Goal: Information Seeking & Learning: Learn about a topic

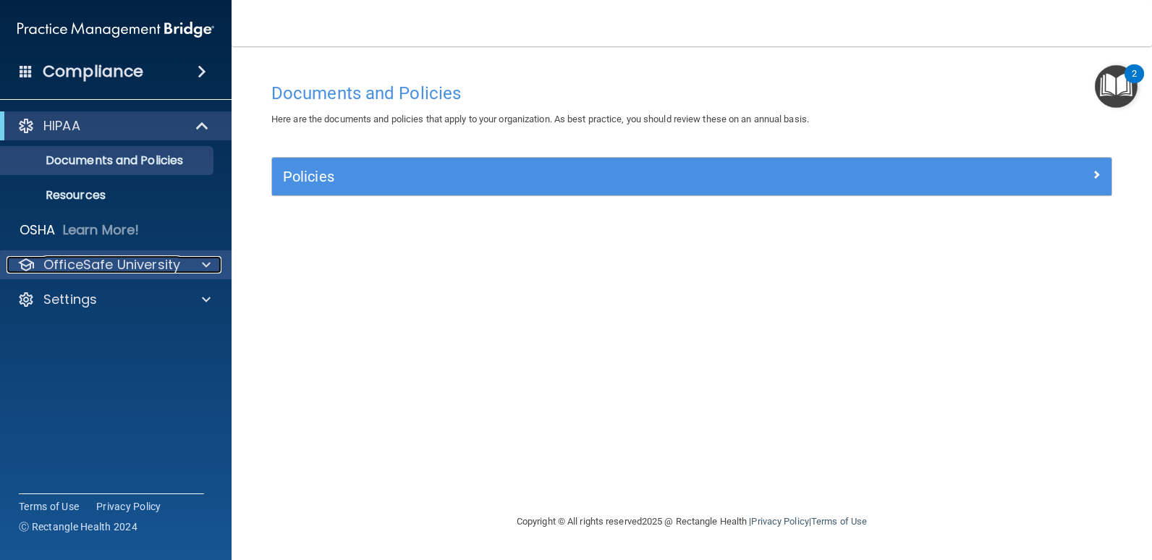
click at [202, 266] on span at bounding box center [206, 264] width 9 height 17
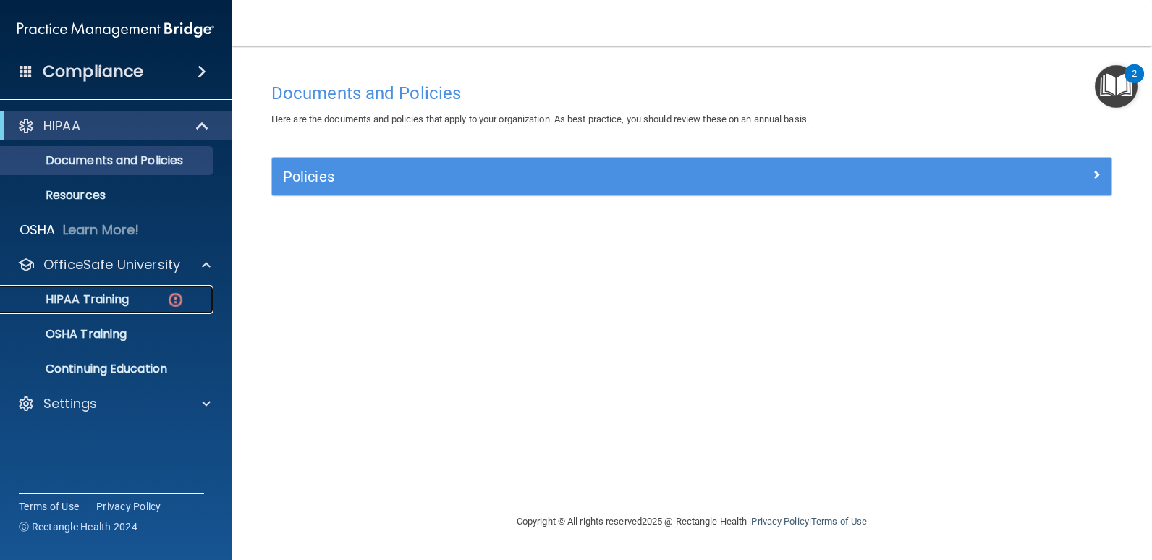
click at [79, 304] on p "HIPAA Training" at bounding box center [68, 299] width 119 height 14
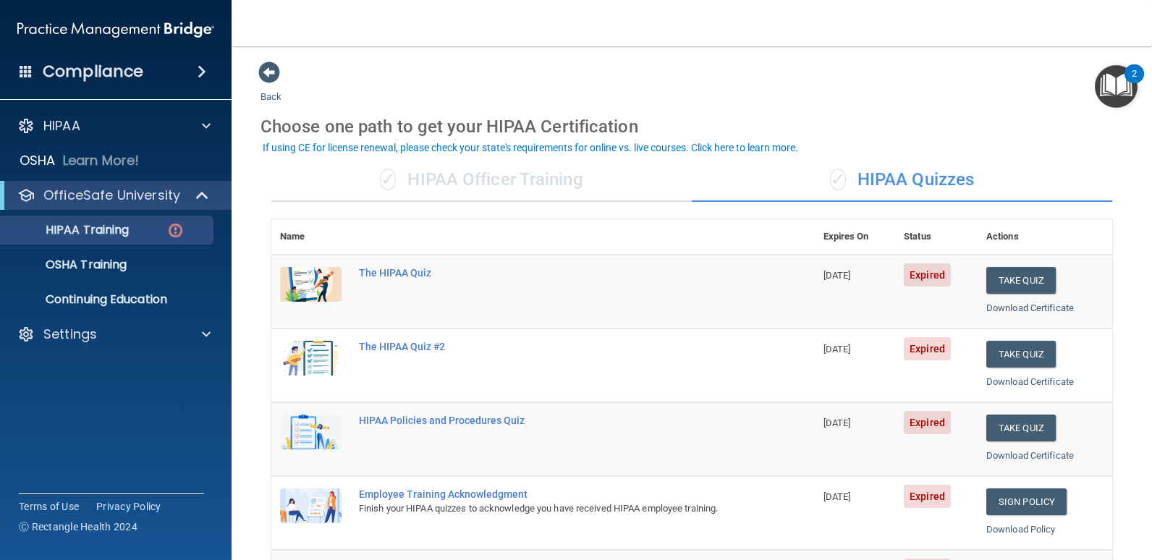
click at [475, 184] on div "✓ HIPAA Officer Training" at bounding box center [481, 179] width 420 height 43
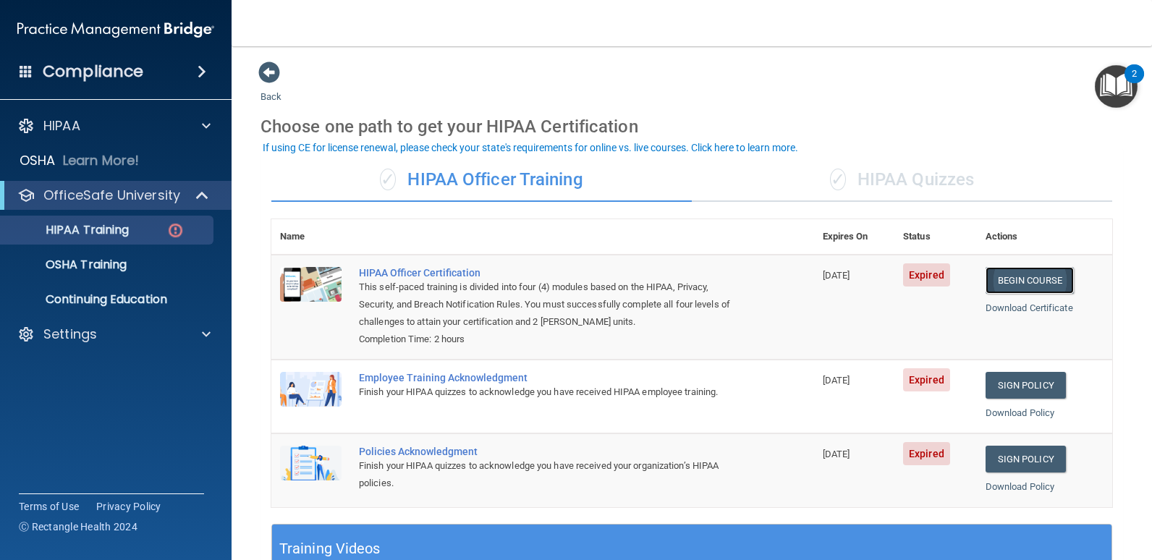
click at [1018, 280] on link "Begin Course" at bounding box center [1030, 280] width 88 height 27
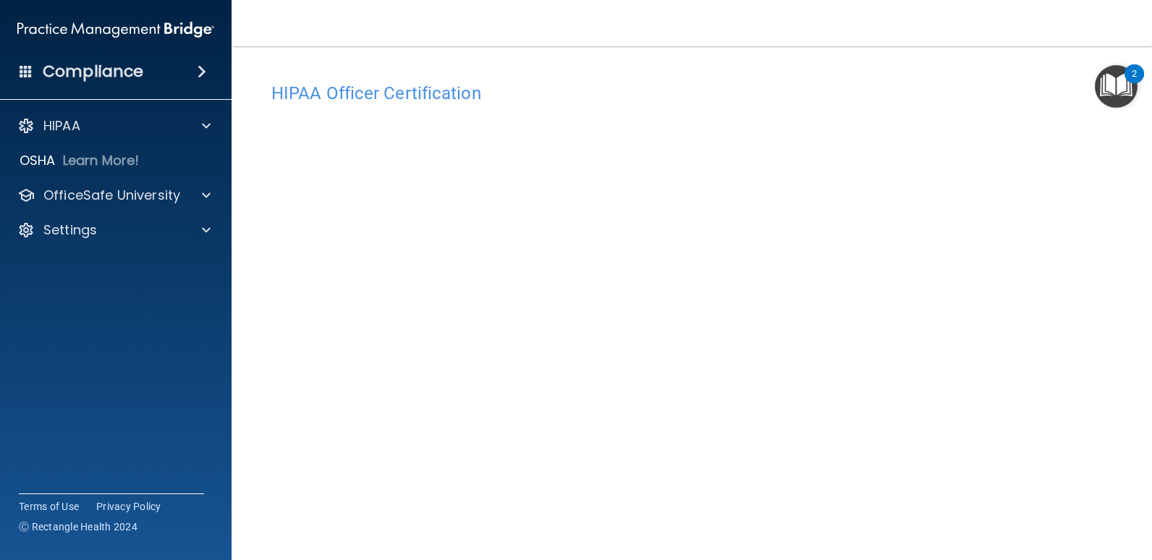
click at [1116, 440] on main "HIPAA Officer Certification This course doesn’t expire until 09/08/2022. Are yo…" at bounding box center [692, 303] width 921 height 514
click at [87, 73] on h4 "Compliance" at bounding box center [93, 72] width 101 height 20
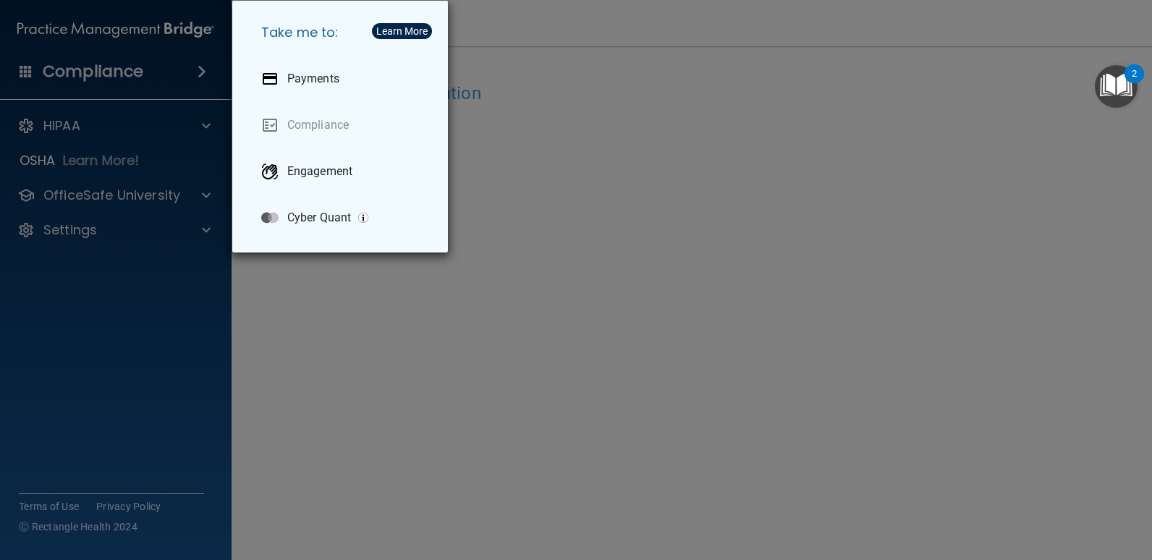
click at [324, 361] on div "Take me to: Payments Compliance Engagement Cyber Quant" at bounding box center [576, 280] width 1152 height 560
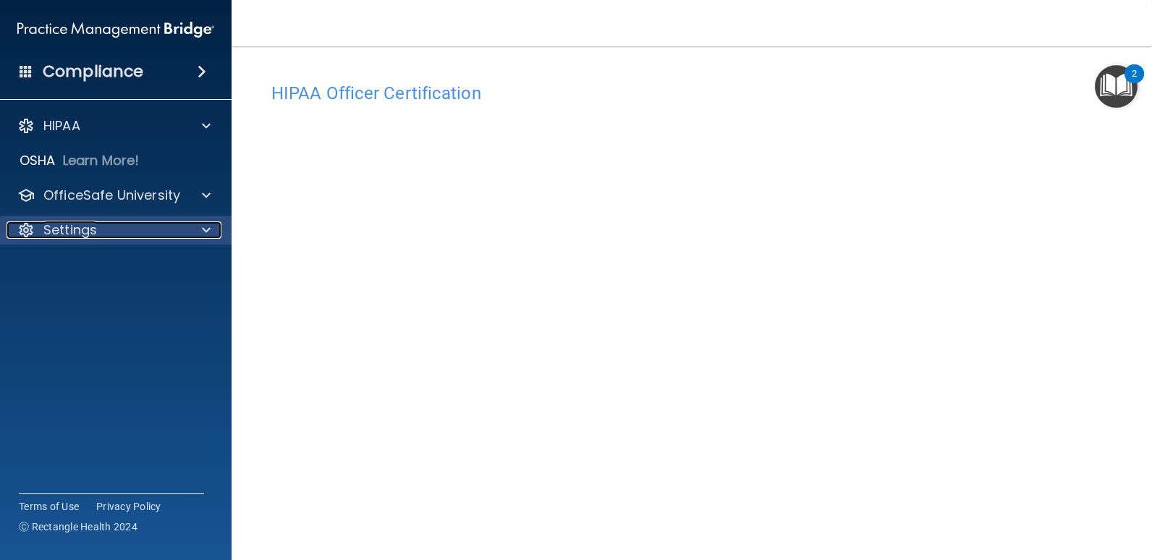
click at [209, 227] on span at bounding box center [206, 229] width 9 height 17
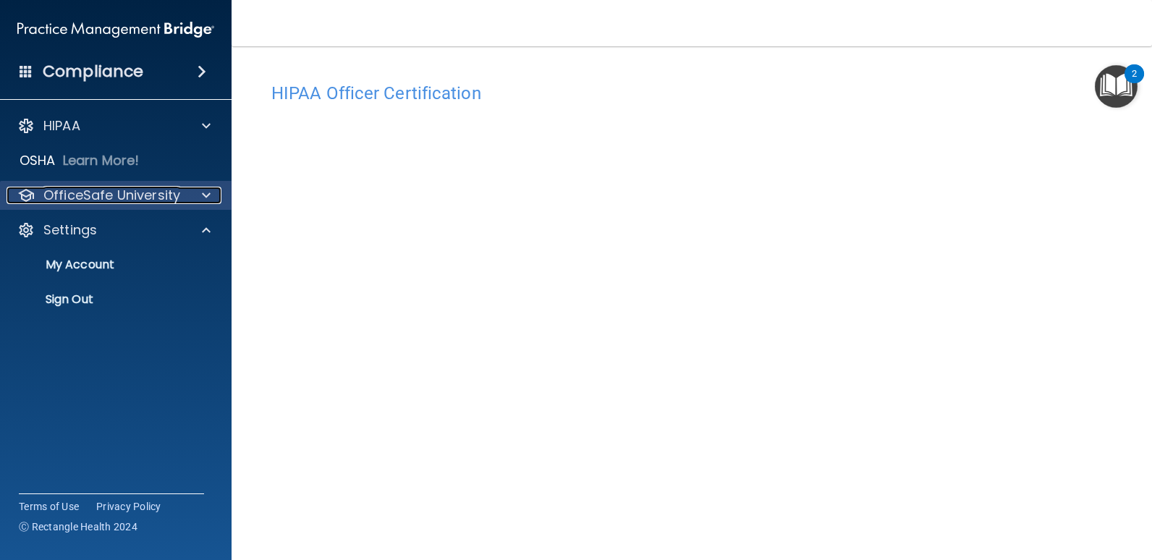
click at [183, 193] on div "OfficeSafe University" at bounding box center [96, 195] width 179 height 17
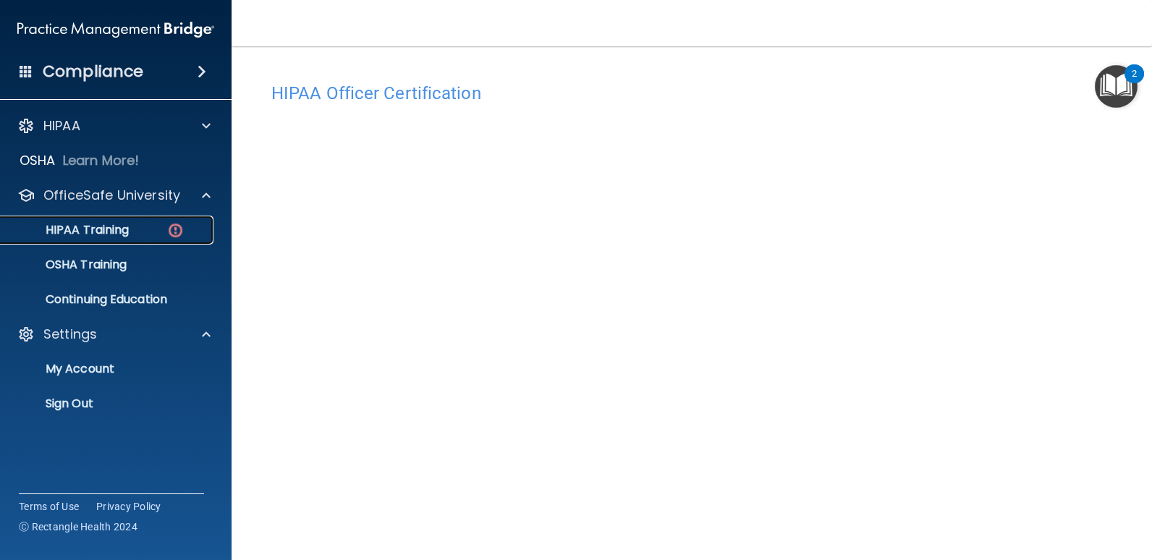
click at [106, 233] on p "HIPAA Training" at bounding box center [68, 230] width 119 height 14
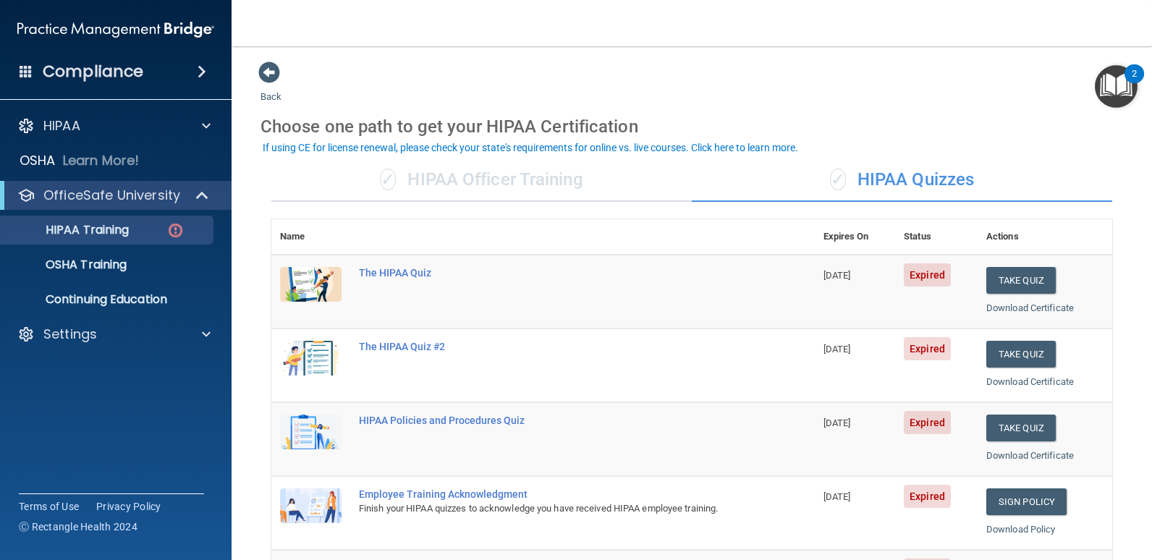
click at [471, 177] on div "✓ HIPAA Officer Training" at bounding box center [481, 179] width 420 height 43
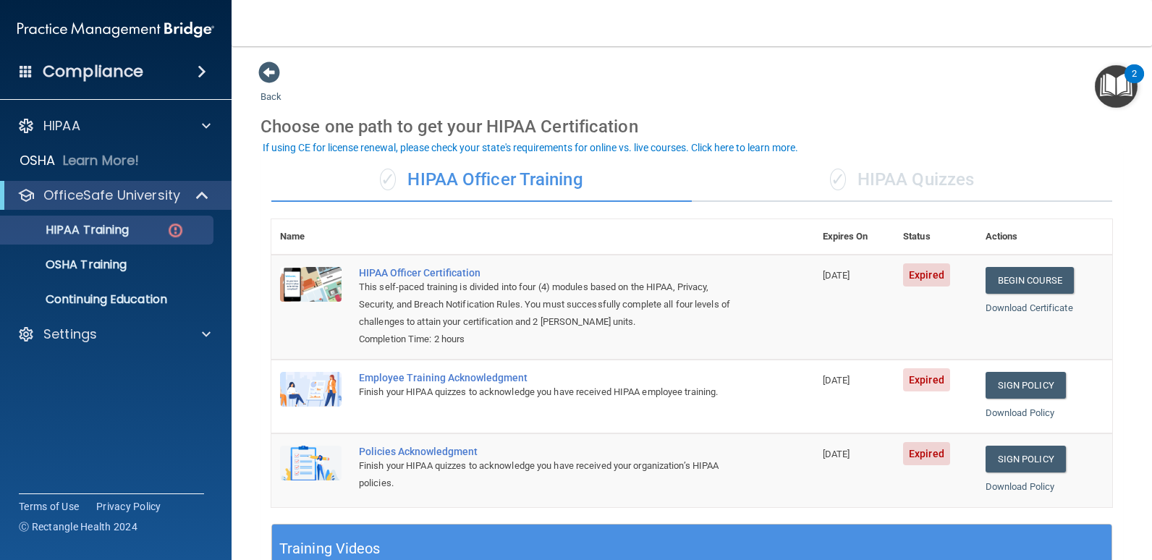
drag, startPoint x: 404, startPoint y: 377, endPoint x: 409, endPoint y: 342, distance: 35.1
click at [404, 376] on div "Employee Training Acknowledgment" at bounding box center [550, 378] width 383 height 12
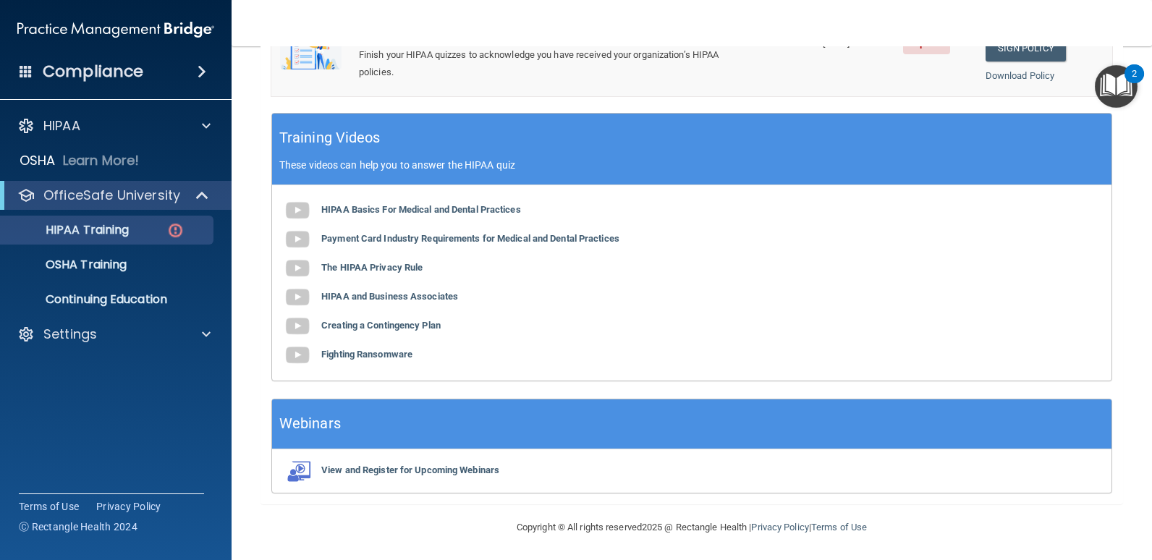
scroll to position [414, 0]
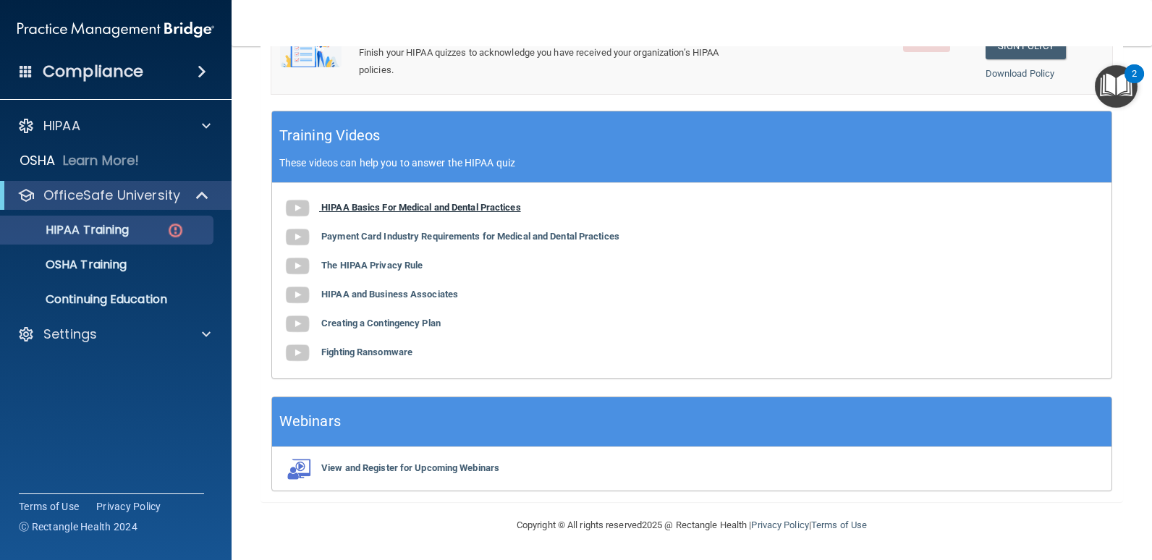
click at [426, 211] on b "HIPAA Basics For Medical and Dental Practices" at bounding box center [421, 207] width 200 height 11
click at [352, 233] on b "Payment Card Industry Requirements for Medical and Dental Practices" at bounding box center [470, 236] width 298 height 11
click at [352, 269] on b "The HIPAA Privacy Rule" at bounding box center [371, 265] width 101 height 11
click at [363, 295] on b "HIPAA and Business Associates" at bounding box center [389, 294] width 137 height 11
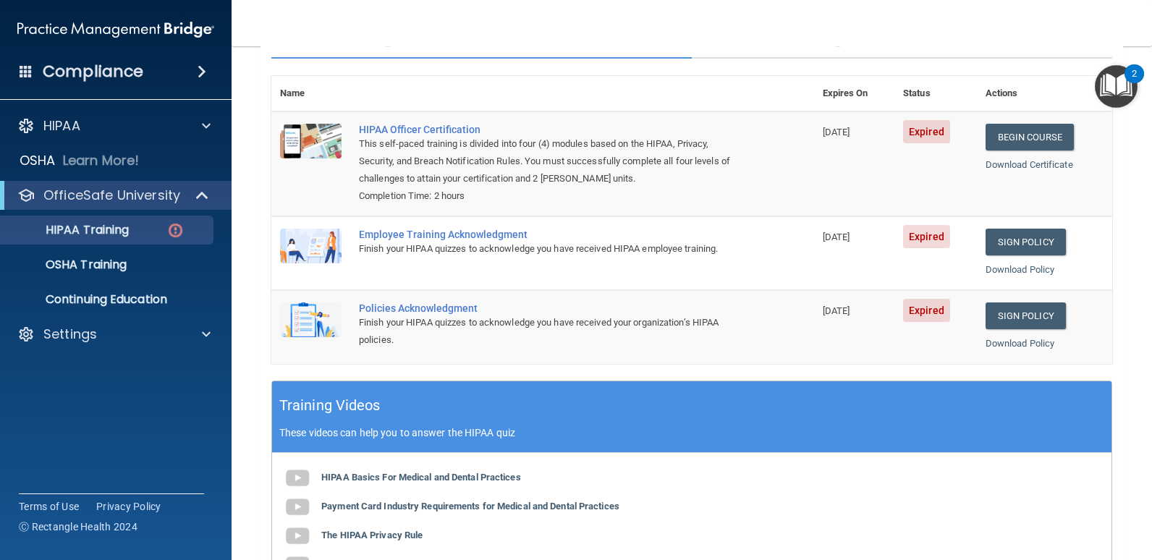
scroll to position [0, 0]
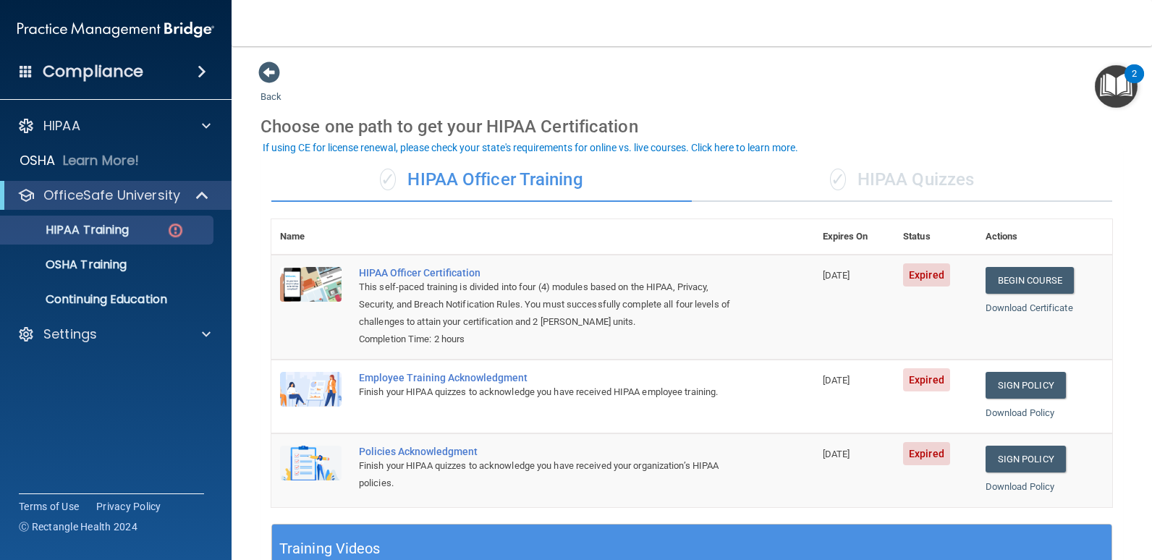
click at [934, 179] on div "✓ HIPAA Quizzes" at bounding box center [902, 179] width 420 height 43
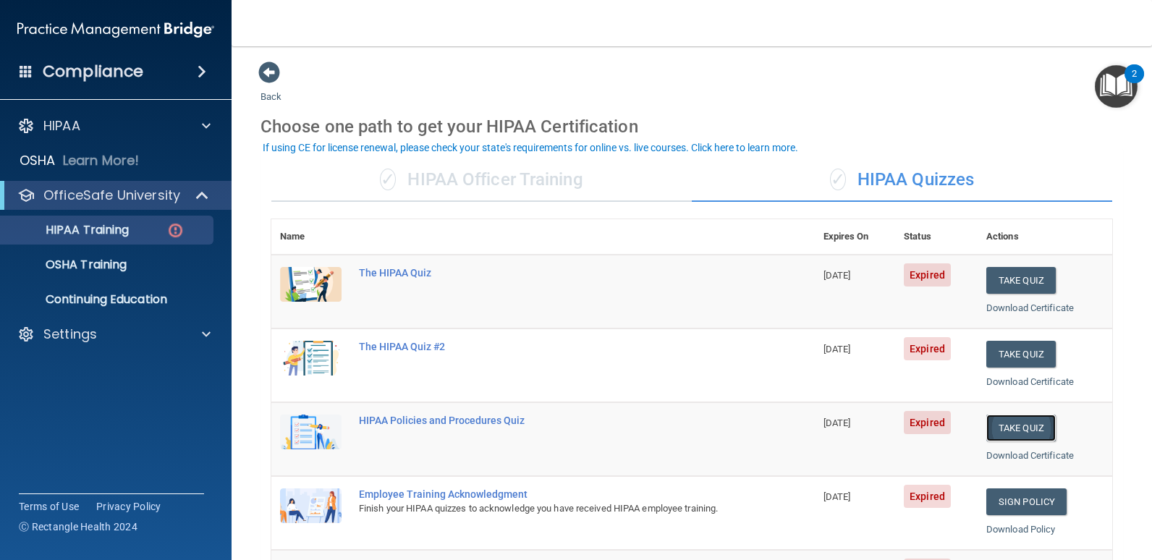
click at [1014, 432] on button "Take Quiz" at bounding box center [1020, 428] width 69 height 27
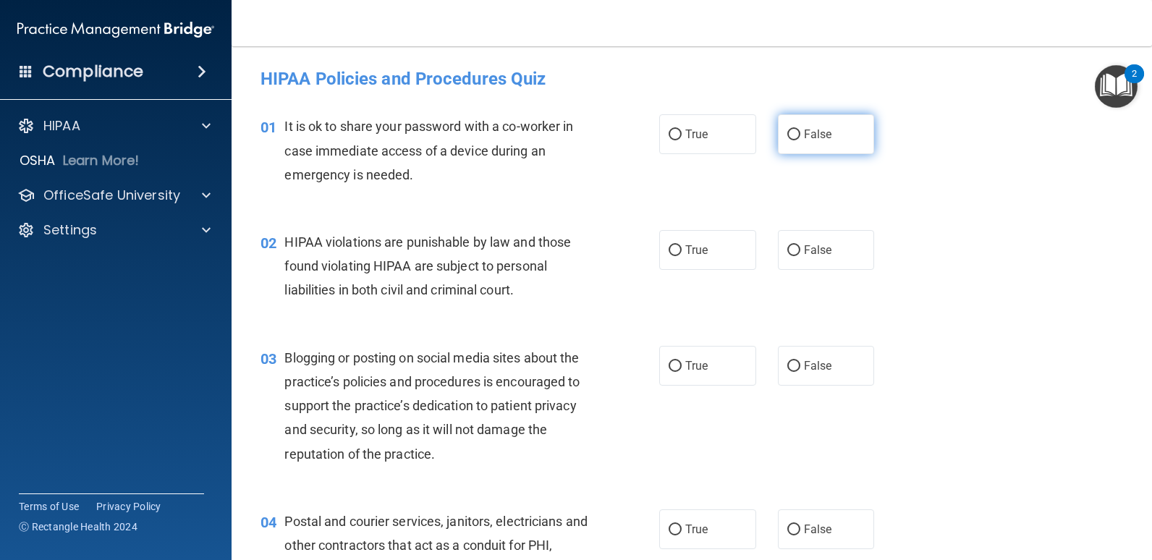
click at [787, 132] on input "False" at bounding box center [793, 135] width 13 height 11
radio input "true"
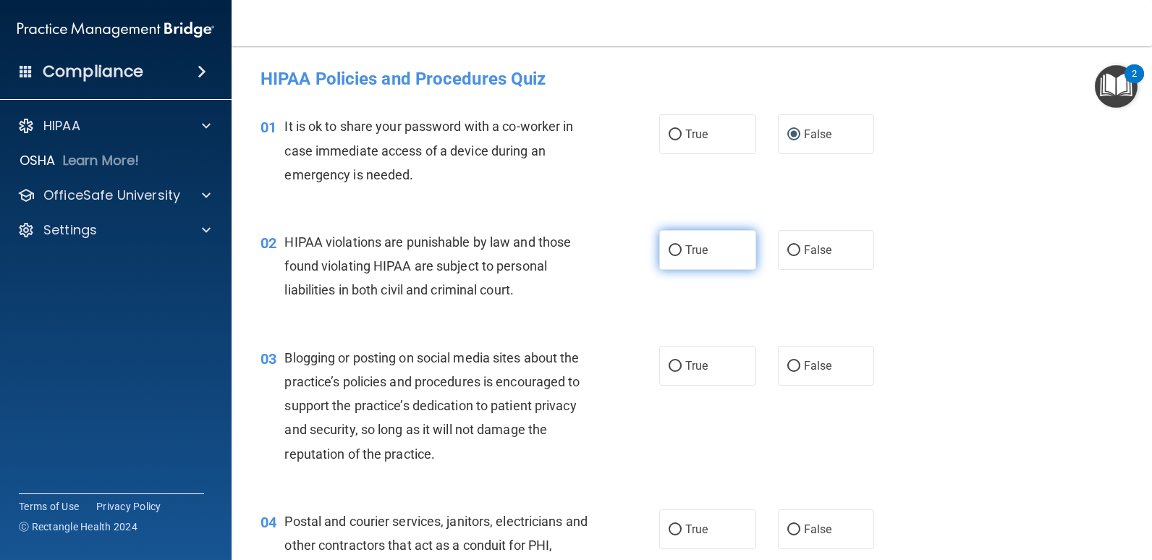
click at [677, 247] on label "True" at bounding box center [707, 250] width 97 height 40
click at [677, 247] on input "True" at bounding box center [675, 250] width 13 height 11
radio input "true"
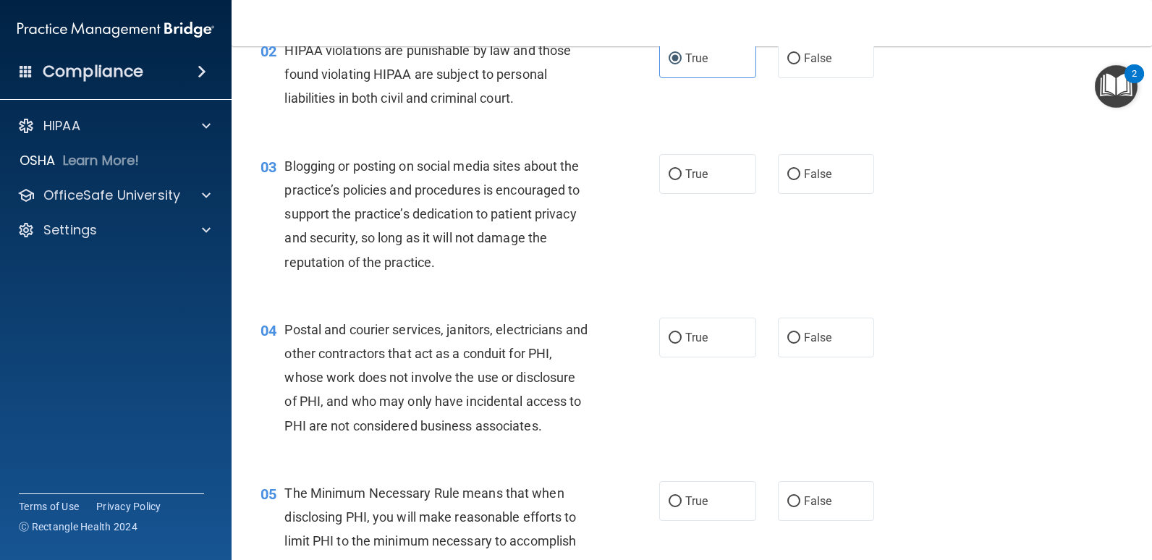
scroll to position [217, 0]
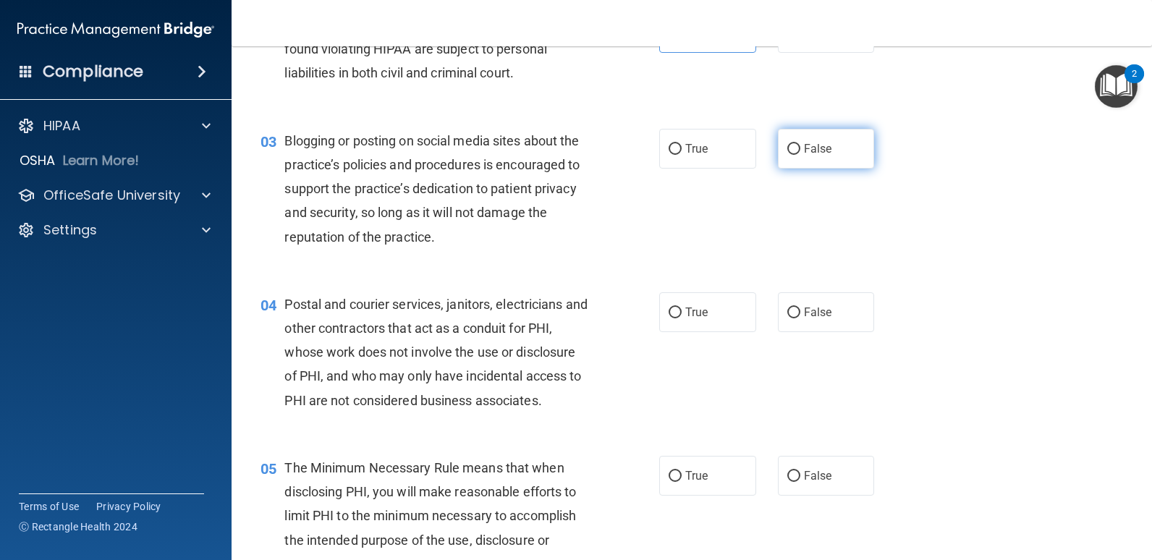
click at [787, 154] on input "False" at bounding box center [793, 149] width 13 height 11
radio input "true"
click at [669, 313] on input "True" at bounding box center [675, 313] width 13 height 11
radio input "true"
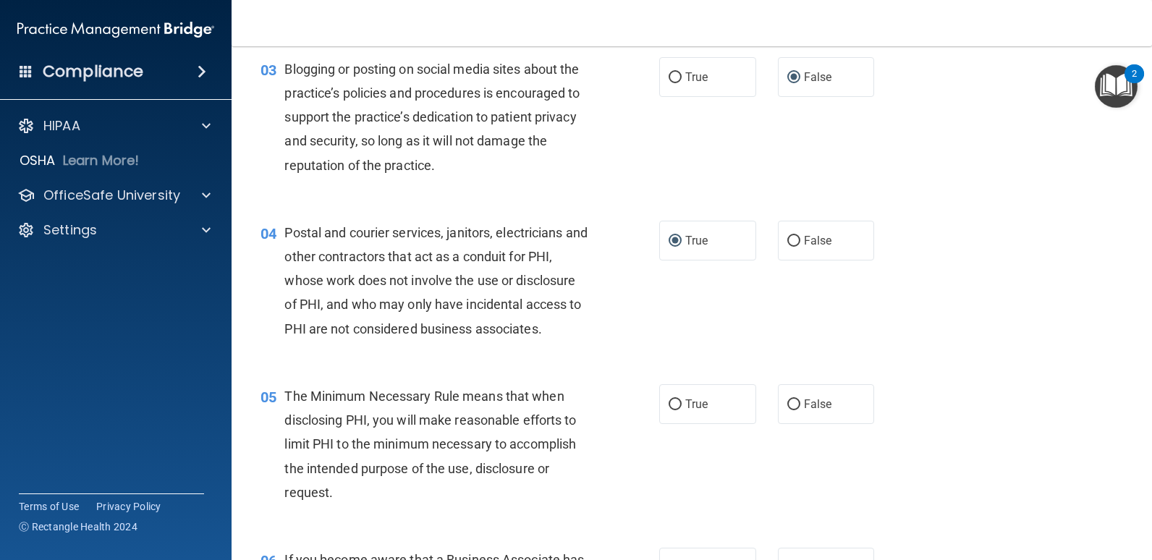
scroll to position [289, 0]
click at [684, 412] on label "True" at bounding box center [707, 404] width 97 height 40
click at [682, 410] on input "True" at bounding box center [675, 404] width 13 height 11
radio input "true"
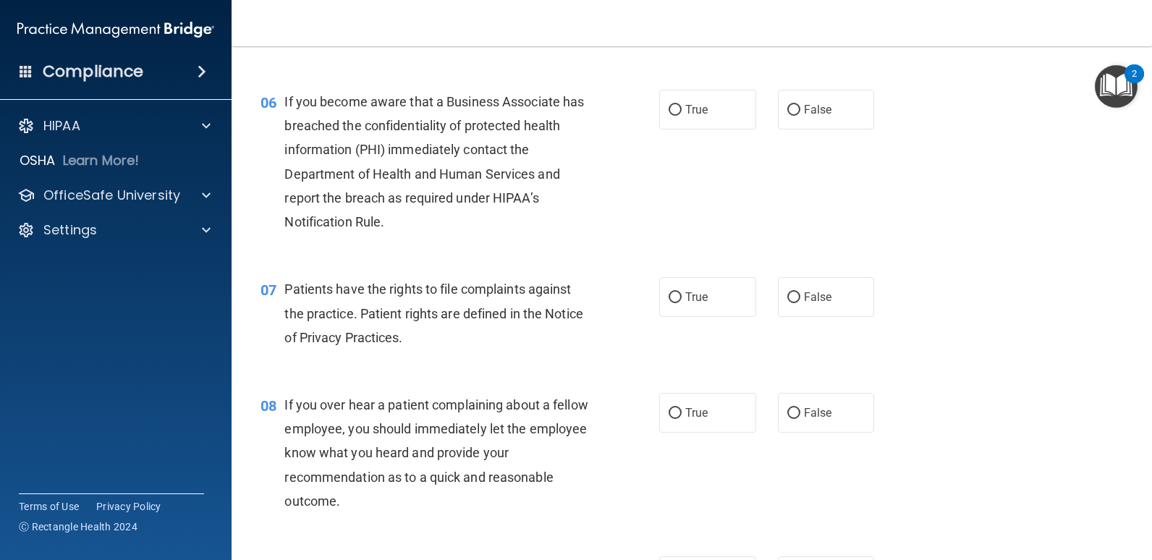
scroll to position [724, 0]
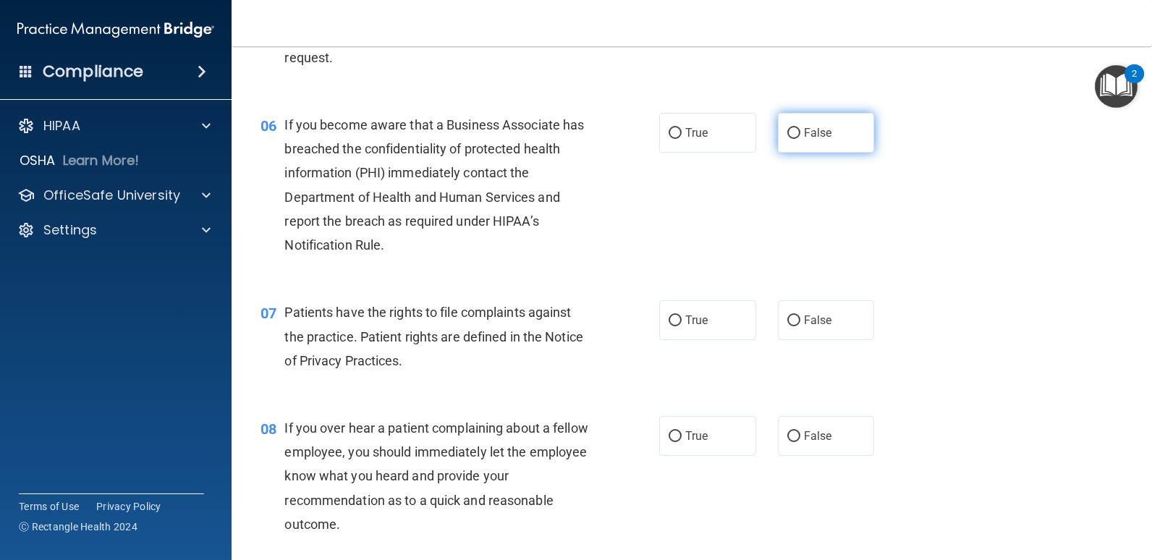
click at [814, 133] on span "False" at bounding box center [818, 133] width 28 height 14
click at [800, 133] on input "False" at bounding box center [793, 133] width 13 height 11
radio input "true"
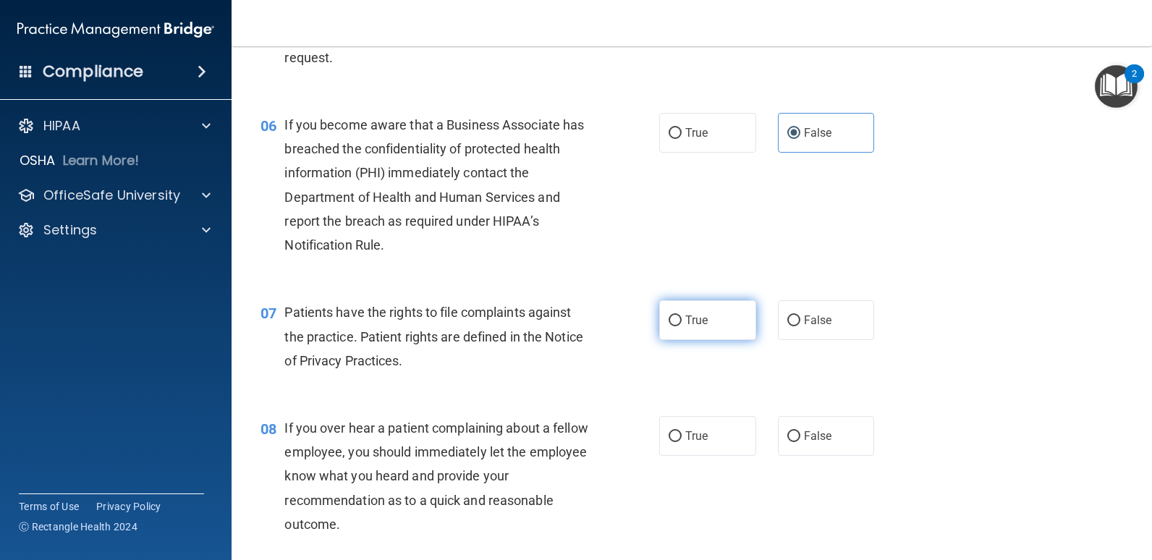
click at [672, 326] on input "True" at bounding box center [675, 321] width 13 height 11
radio input "true"
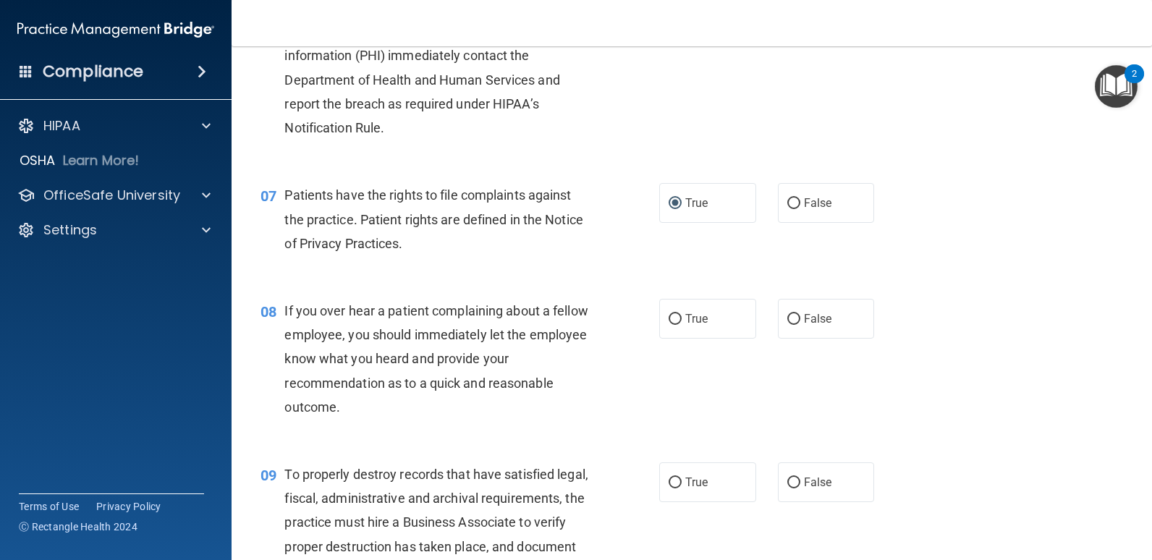
scroll to position [868, 0]
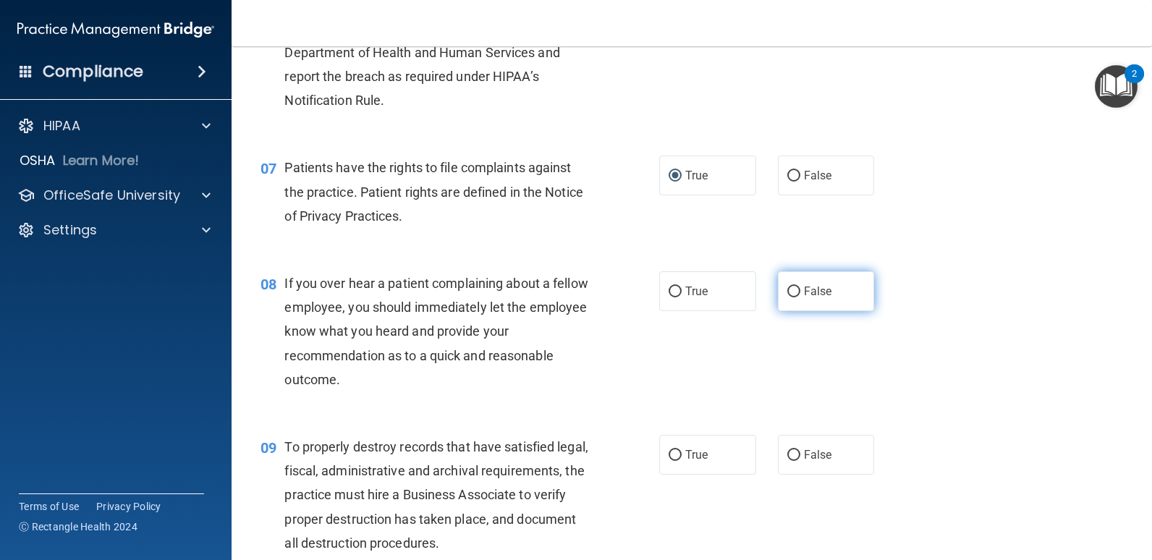
click at [792, 289] on input "False" at bounding box center [793, 292] width 13 height 11
radio input "true"
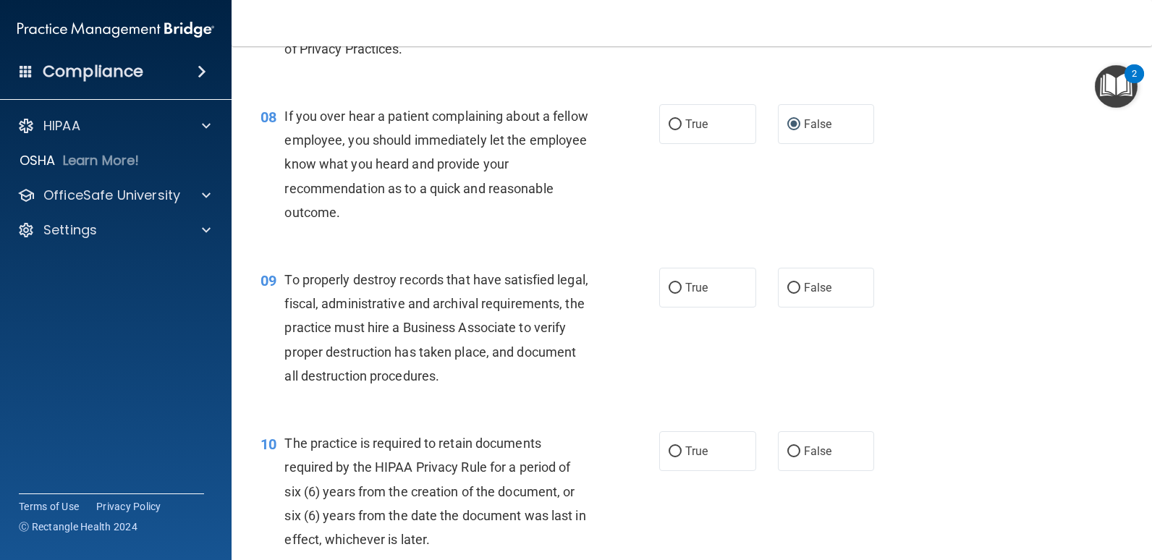
scroll to position [1158, 0]
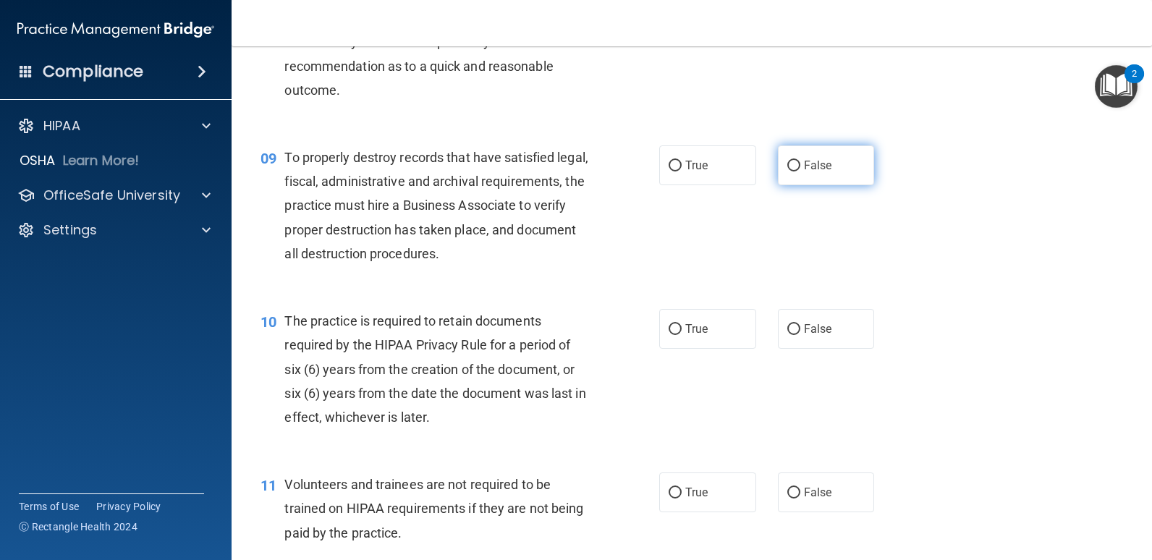
click at [804, 158] on span "False" at bounding box center [818, 165] width 28 height 14
click at [800, 161] on input "False" at bounding box center [793, 166] width 13 height 11
radio input "true"
click at [673, 334] on input "True" at bounding box center [675, 329] width 13 height 11
radio input "true"
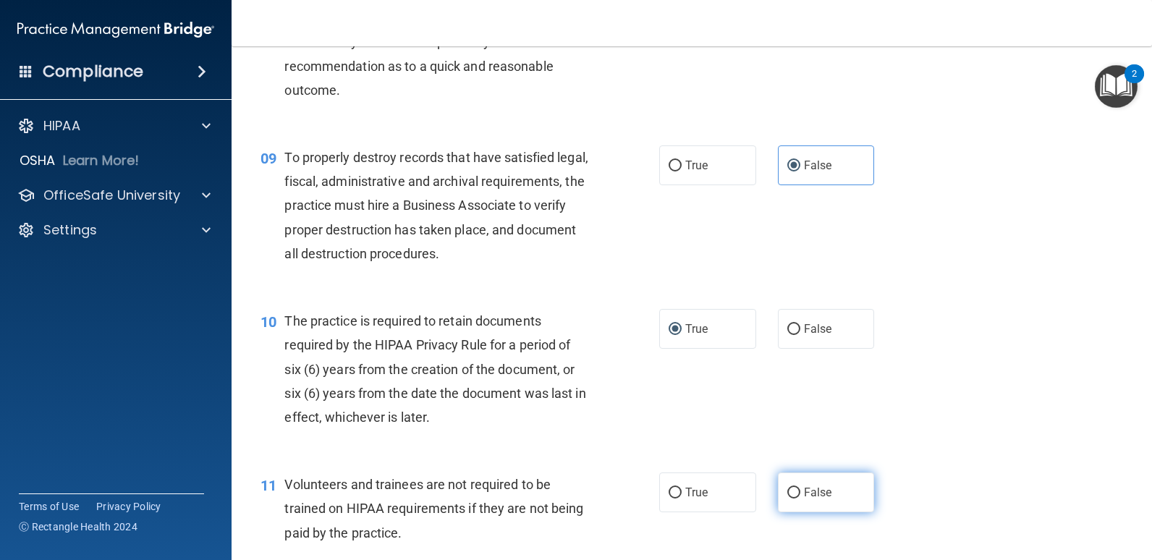
click at [790, 491] on input "False" at bounding box center [793, 493] width 13 height 11
radio input "true"
click at [999, 383] on div "10 The practice is required to retain documents required by the HIPAA Privacy R…" at bounding box center [692, 373] width 884 height 164
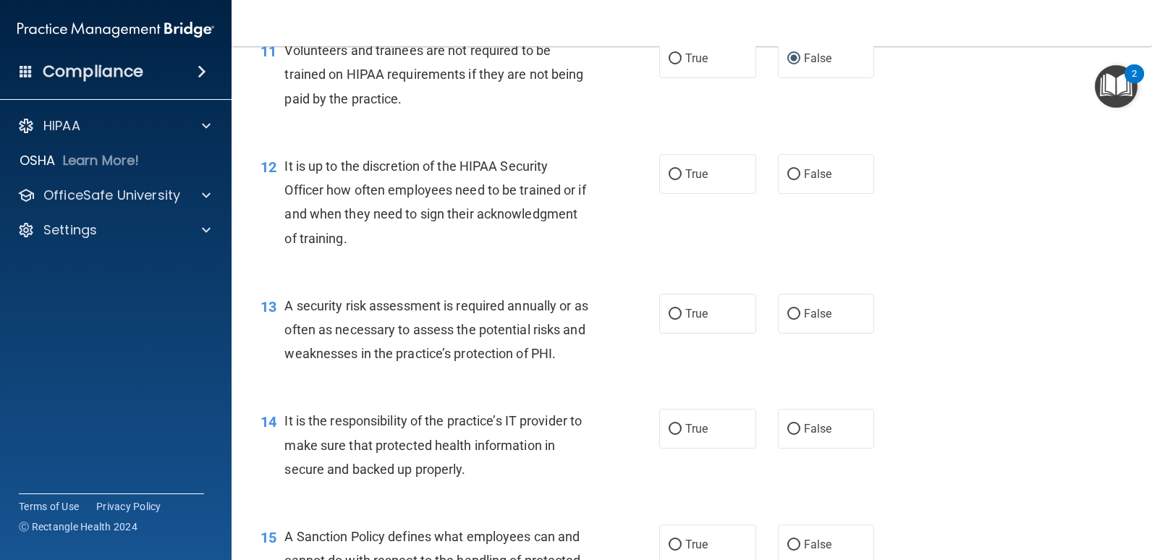
scroll to position [1665, 0]
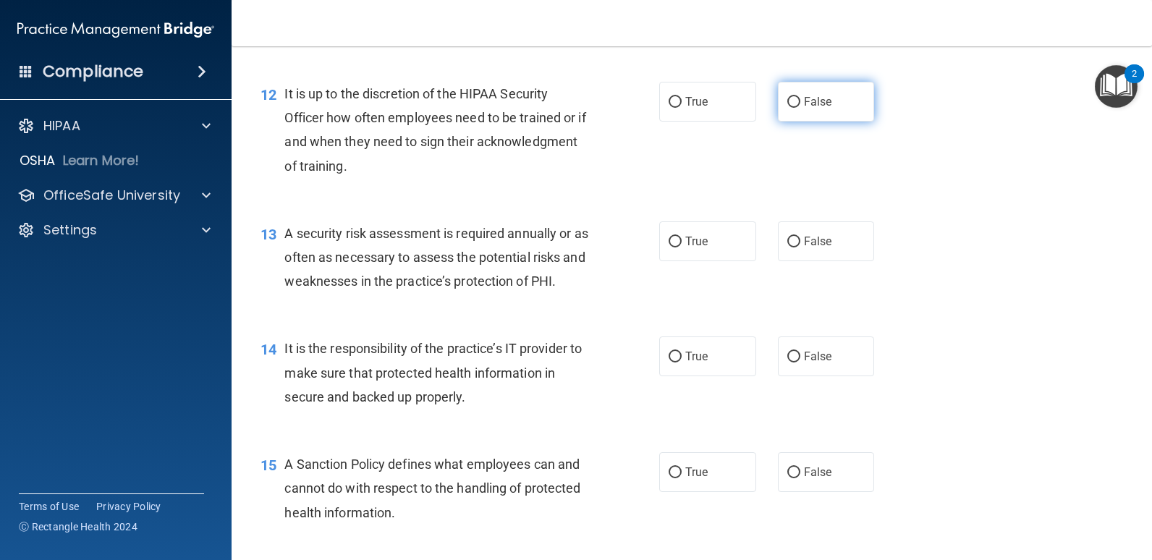
click at [788, 104] on input "False" at bounding box center [793, 102] width 13 height 11
radio input "true"
click at [675, 242] on input "True" at bounding box center [675, 242] width 13 height 11
radio input "true"
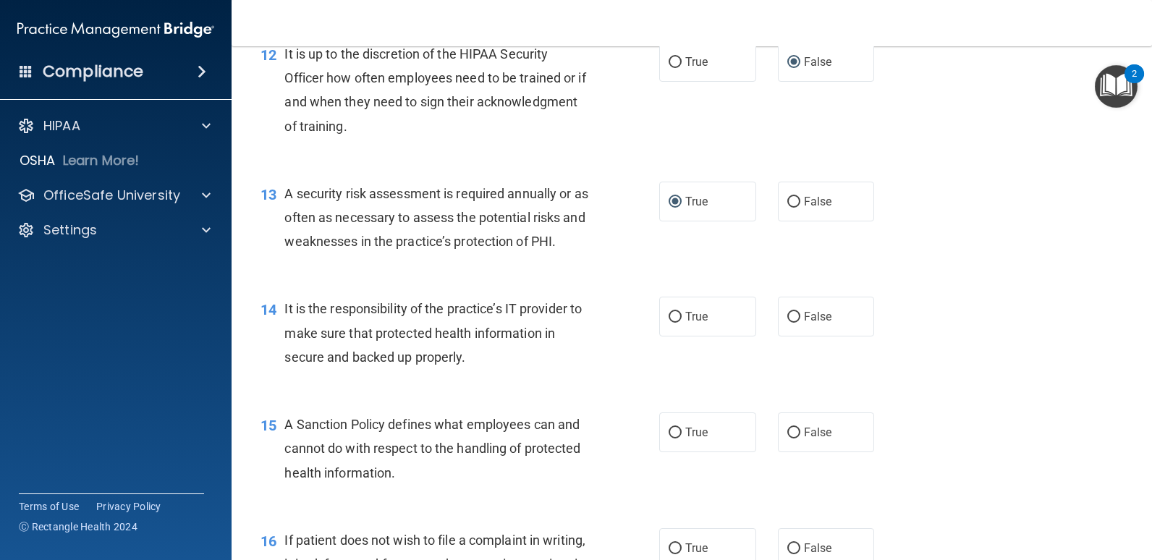
scroll to position [1737, 0]
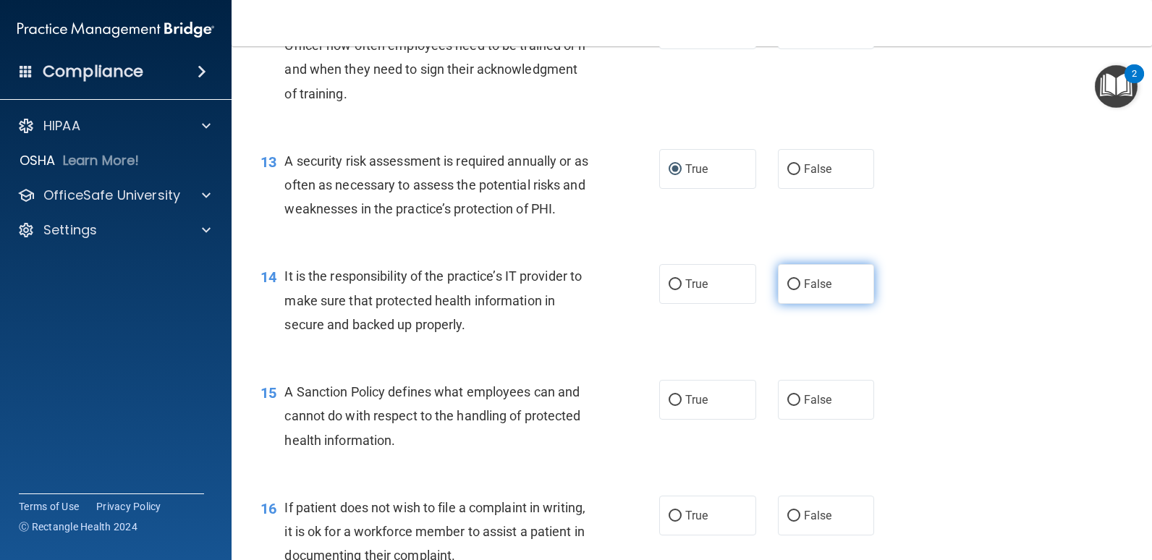
click at [782, 292] on label "False" at bounding box center [826, 284] width 97 height 40
click at [787, 290] on input "False" at bounding box center [793, 284] width 13 height 11
radio input "true"
click at [787, 404] on input "False" at bounding box center [793, 400] width 13 height 11
radio input "true"
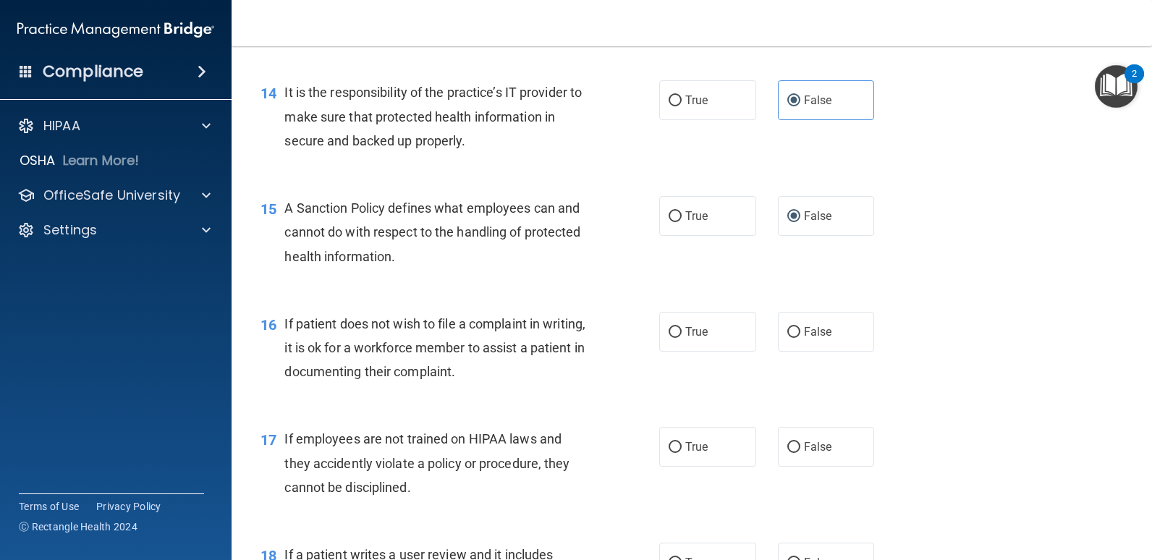
scroll to position [2026, 0]
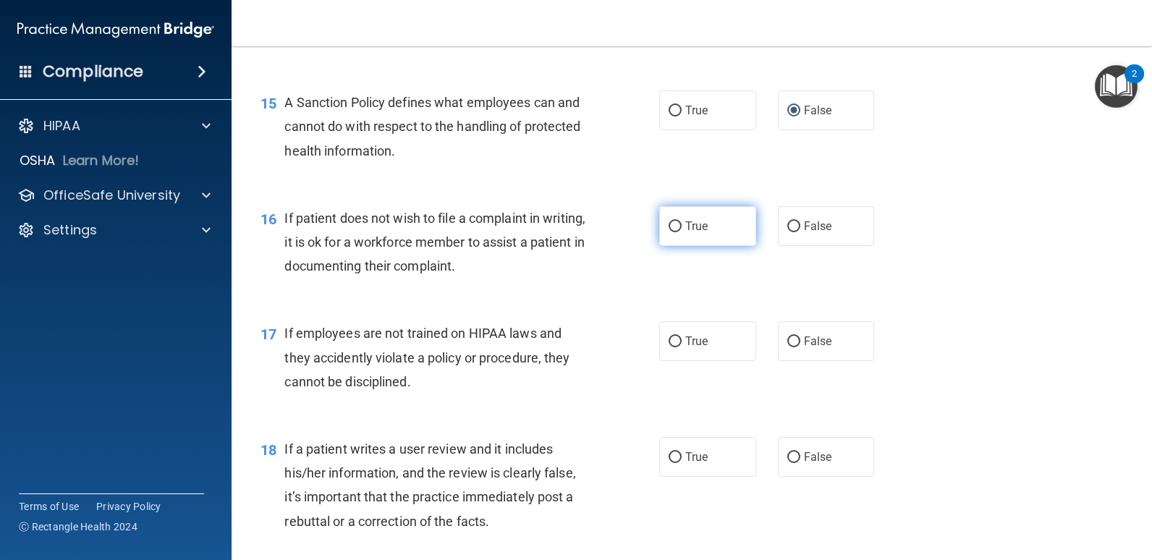
click at [673, 232] on input "True" at bounding box center [675, 226] width 13 height 11
radio input "true"
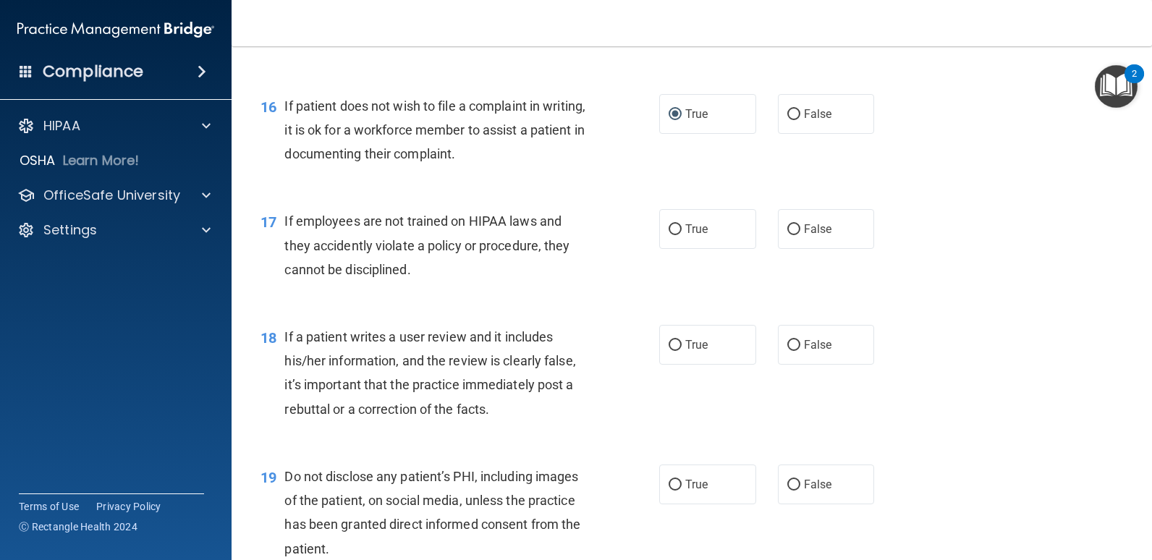
scroll to position [2171, 0]
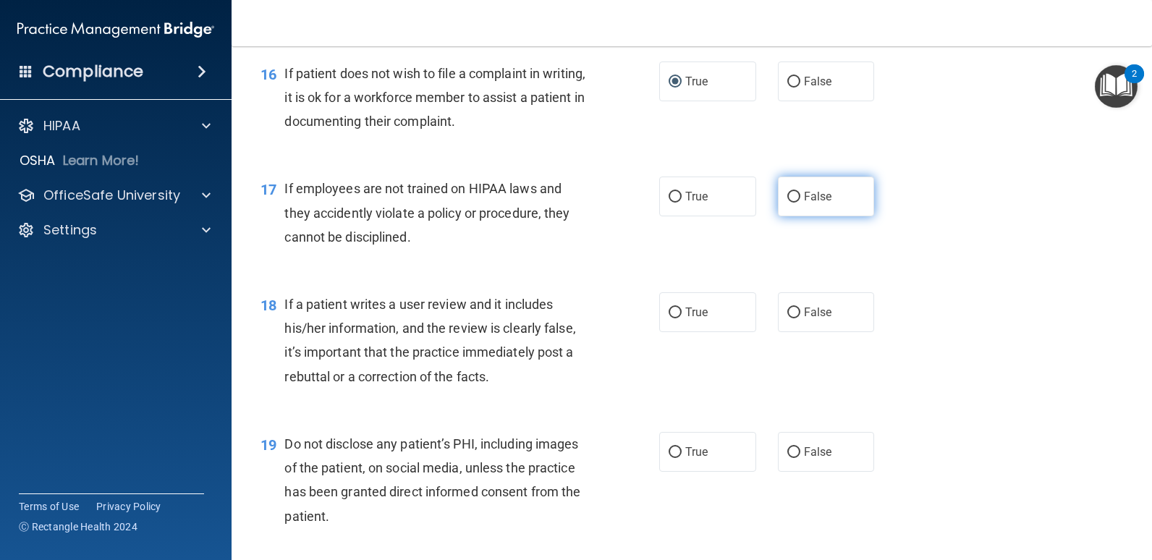
click at [787, 199] on input "False" at bounding box center [793, 197] width 13 height 11
radio input "true"
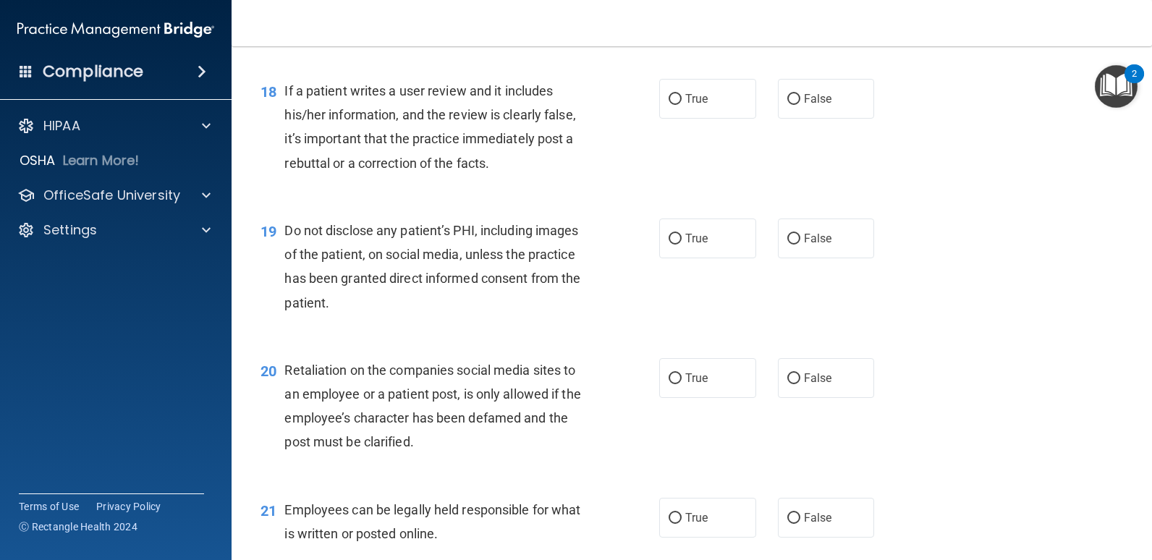
scroll to position [2388, 0]
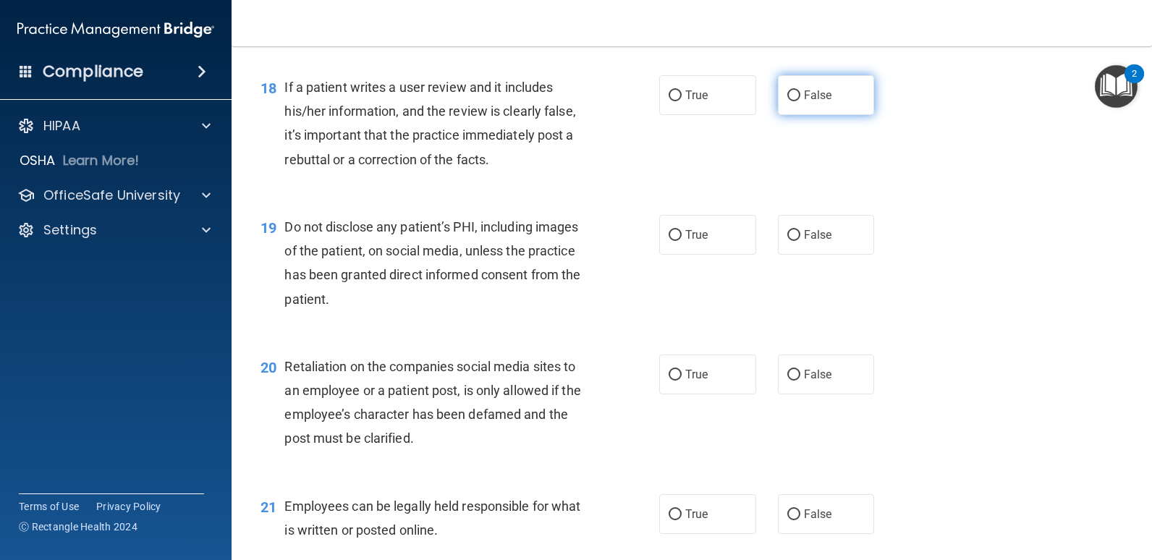
click at [787, 92] on input "False" at bounding box center [793, 95] width 13 height 11
radio input "true"
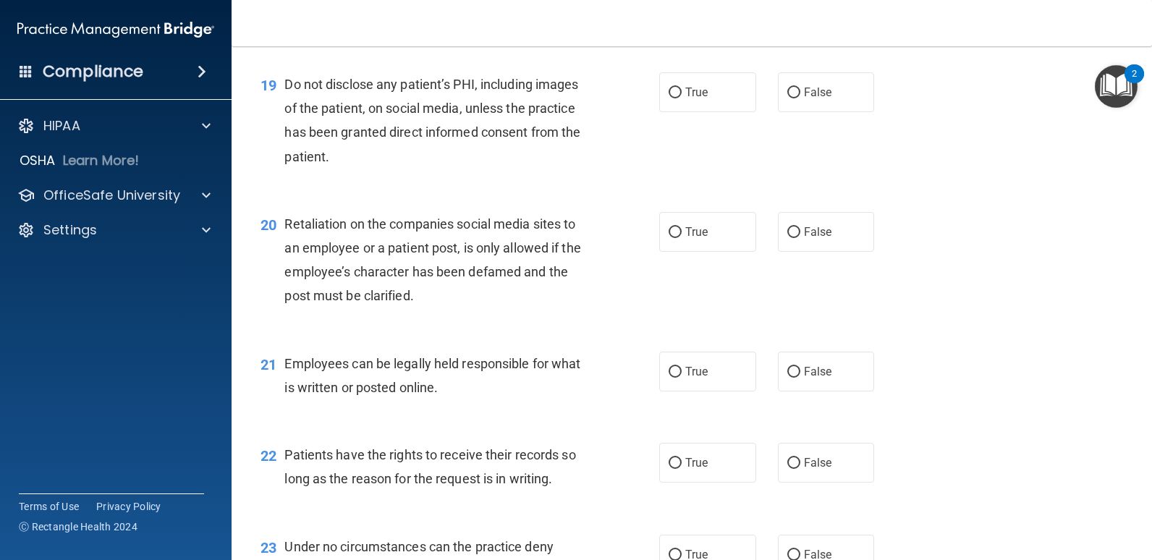
scroll to position [2533, 0]
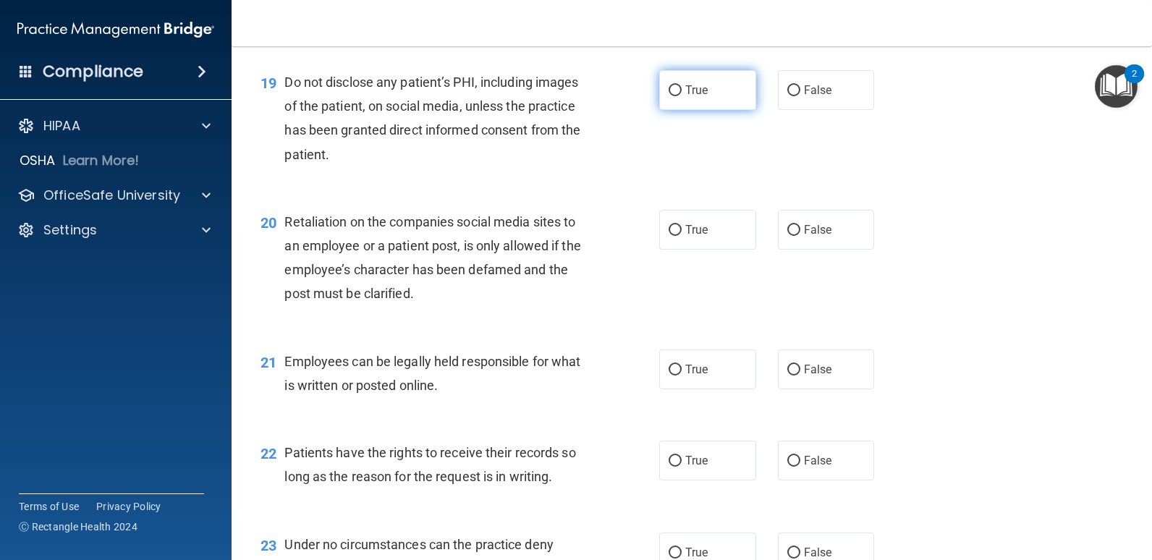
click at [671, 91] on input "True" at bounding box center [675, 90] width 13 height 11
radio input "true"
click at [787, 234] on input "False" at bounding box center [793, 230] width 13 height 11
radio input "true"
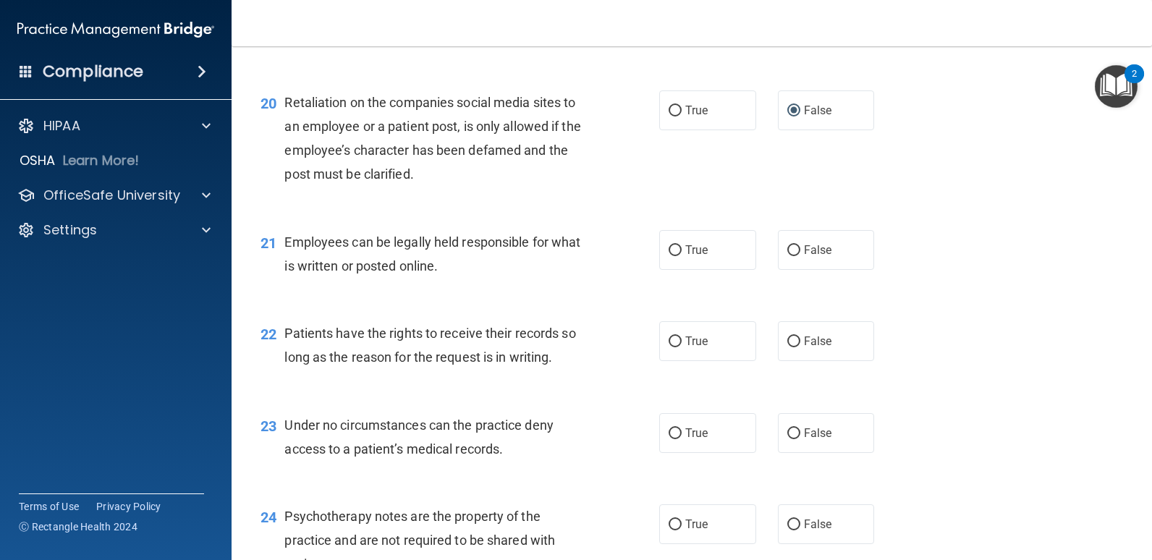
scroll to position [2678, 0]
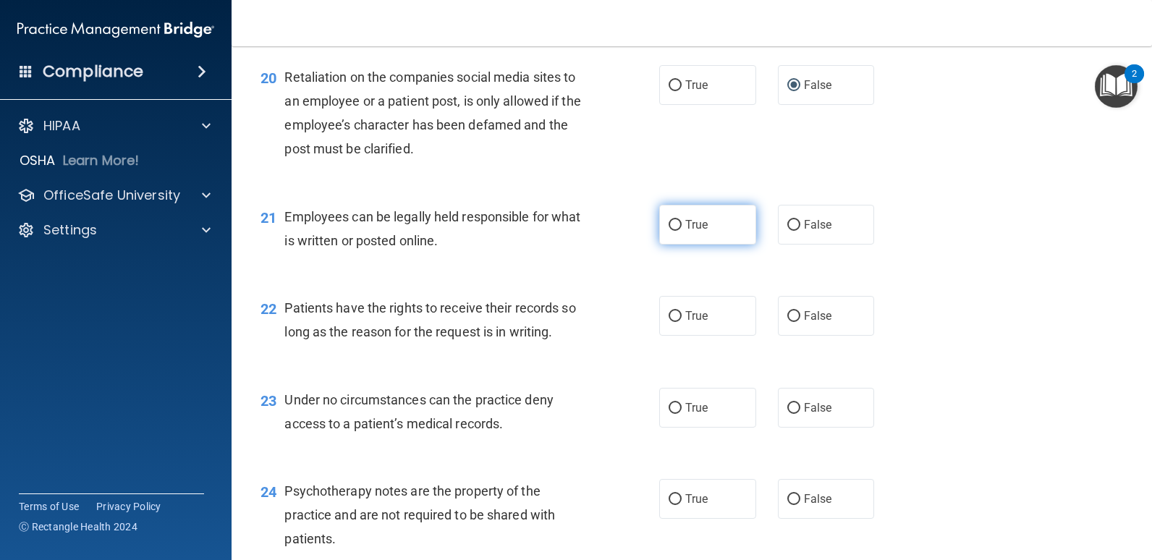
click at [674, 221] on input "True" at bounding box center [675, 225] width 13 height 11
radio input "true"
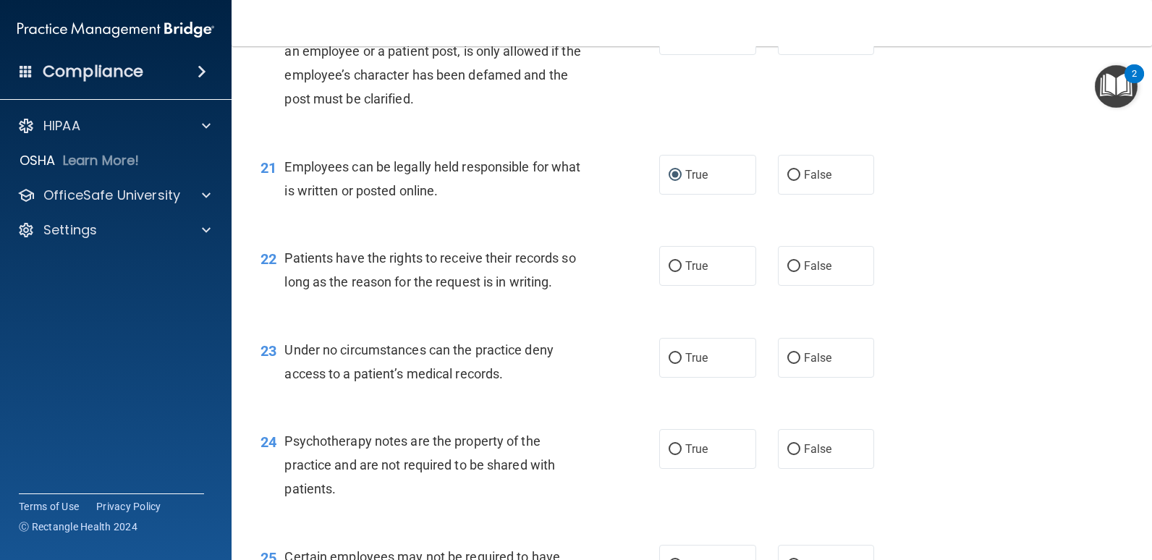
scroll to position [2750, 0]
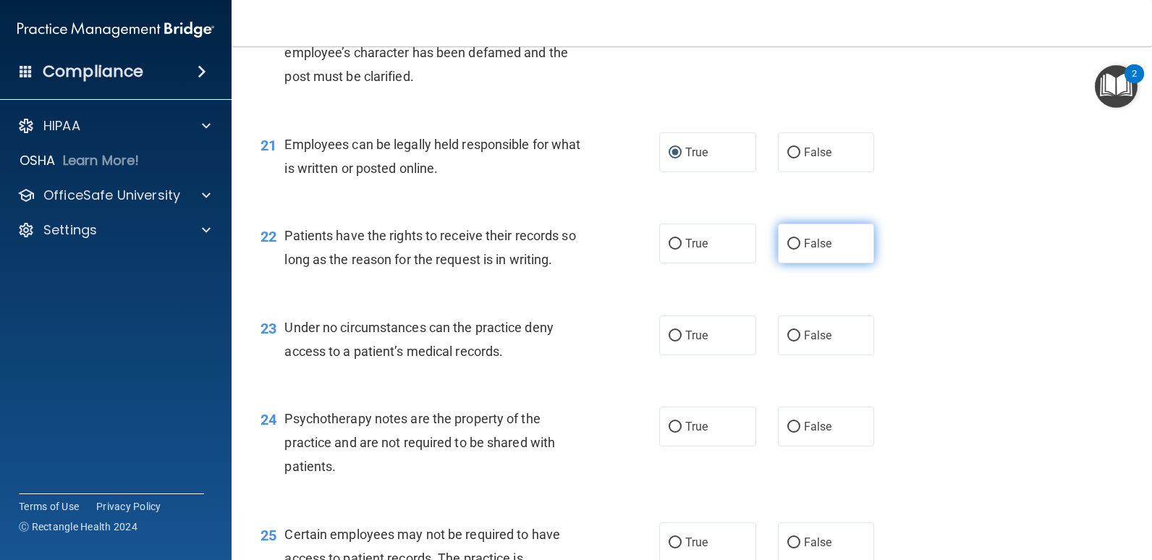
click at [790, 249] on input "False" at bounding box center [793, 244] width 13 height 11
radio input "true"
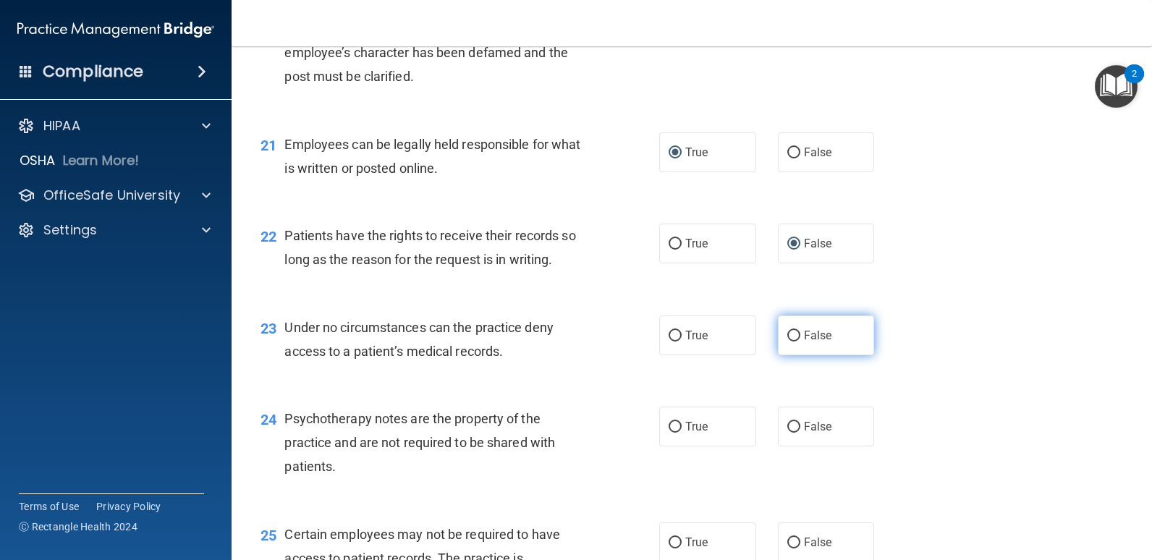
click at [787, 336] on input "False" at bounding box center [793, 336] width 13 height 11
radio input "true"
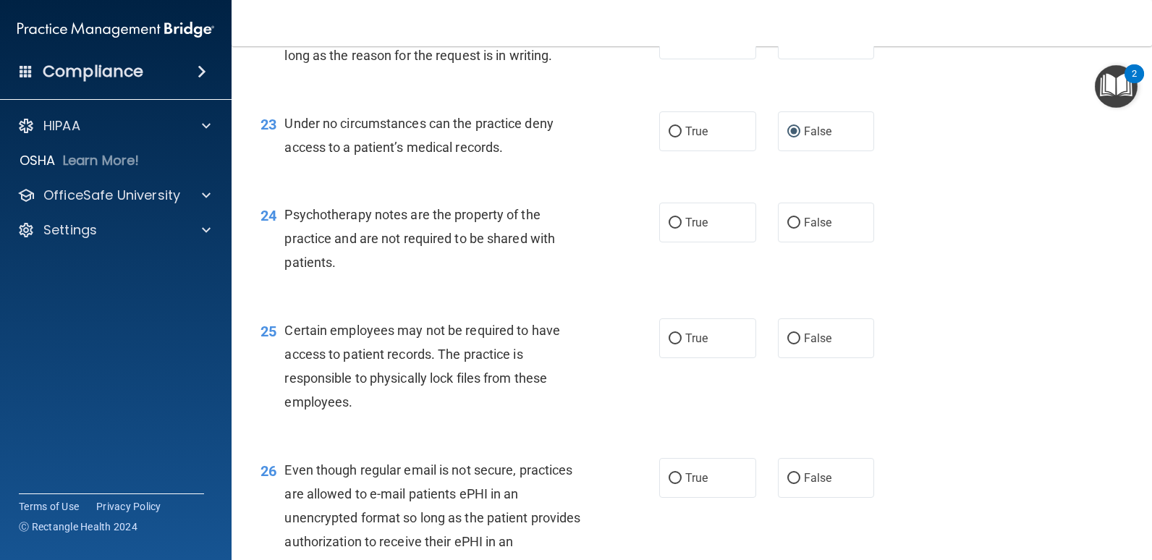
scroll to position [2967, 0]
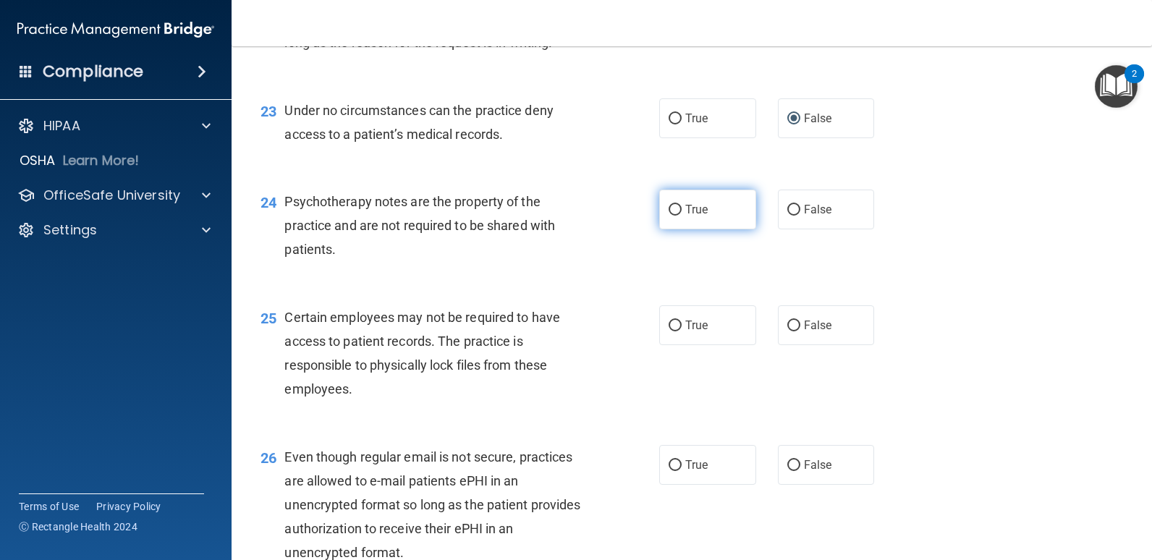
click at [671, 213] on input "True" at bounding box center [675, 210] width 13 height 11
radio input "true"
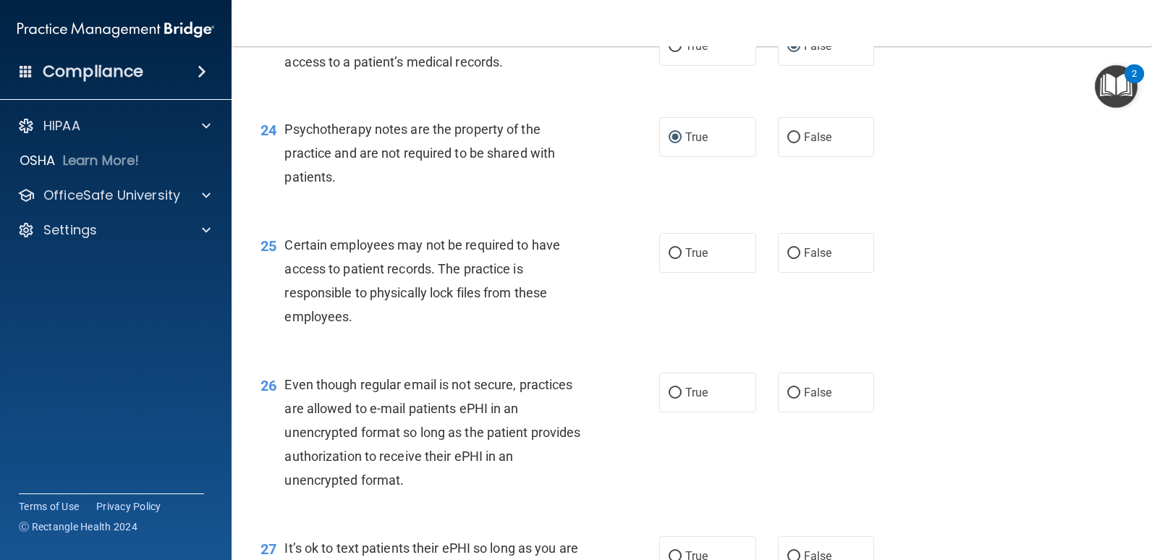
scroll to position [3112, 0]
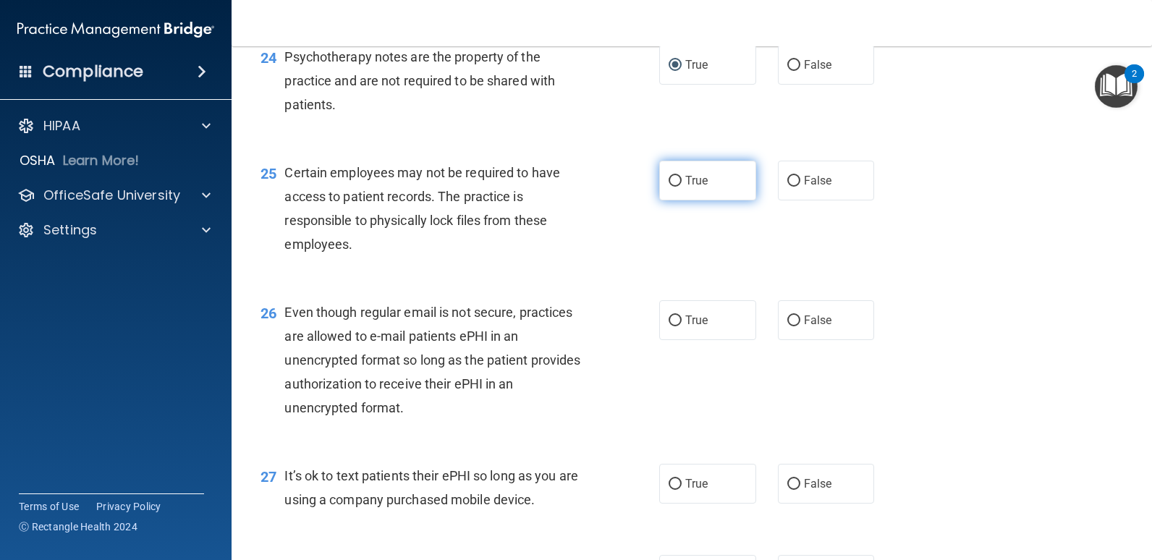
click at [677, 177] on label "True" at bounding box center [707, 181] width 97 height 40
click at [677, 177] on input "True" at bounding box center [675, 181] width 13 height 11
radio input "true"
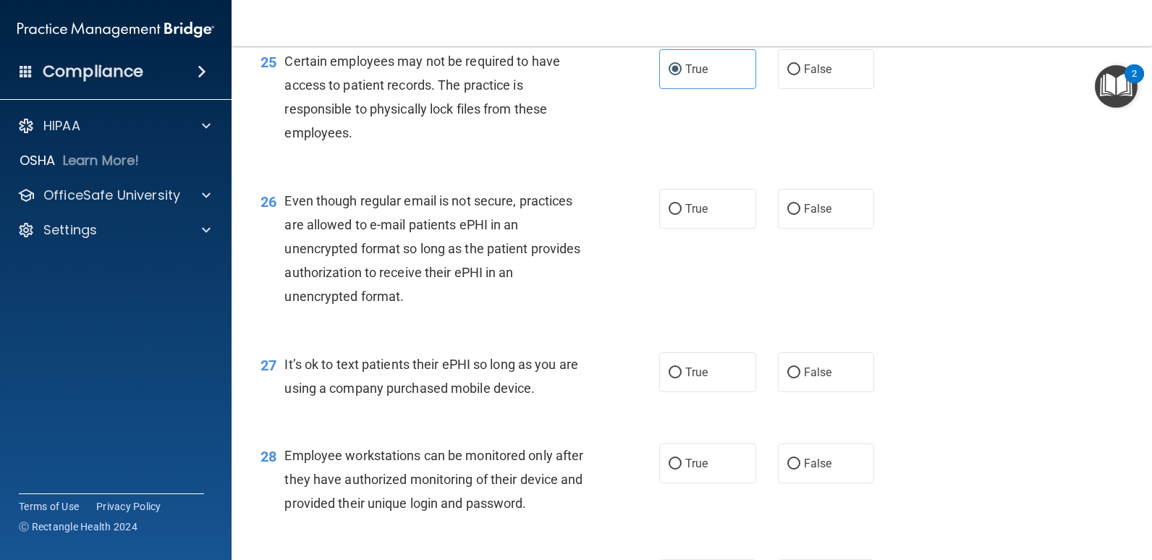
scroll to position [3257, 0]
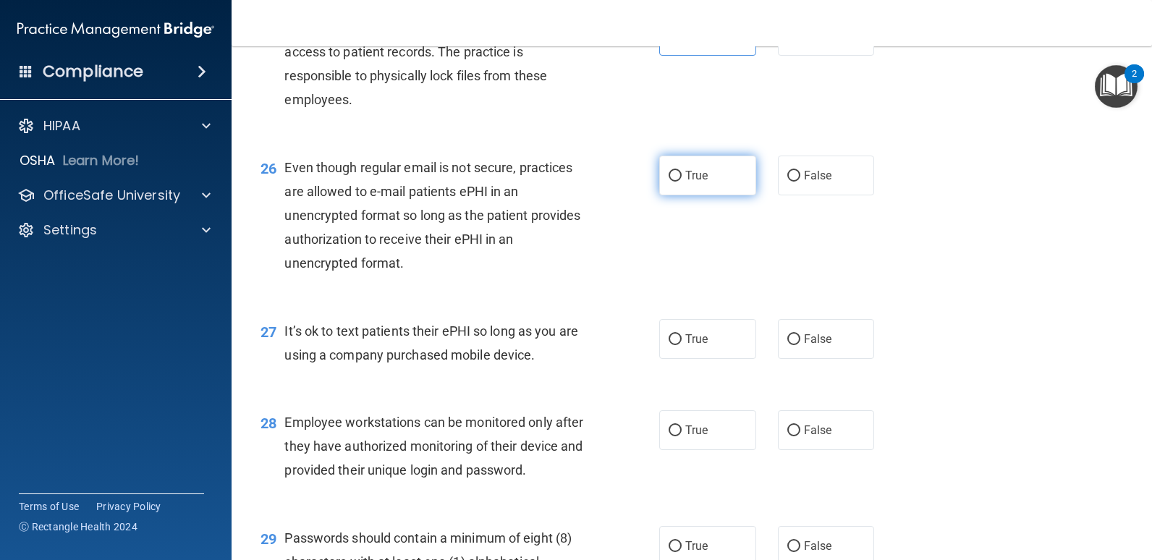
click at [669, 172] on input "True" at bounding box center [675, 176] width 13 height 11
radio input "true"
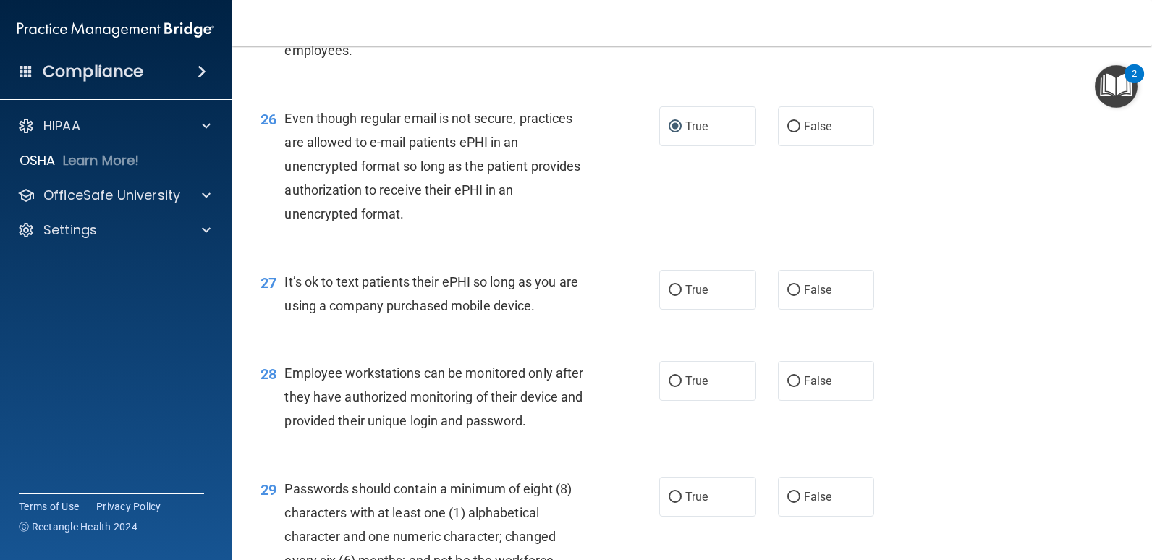
scroll to position [3402, 0]
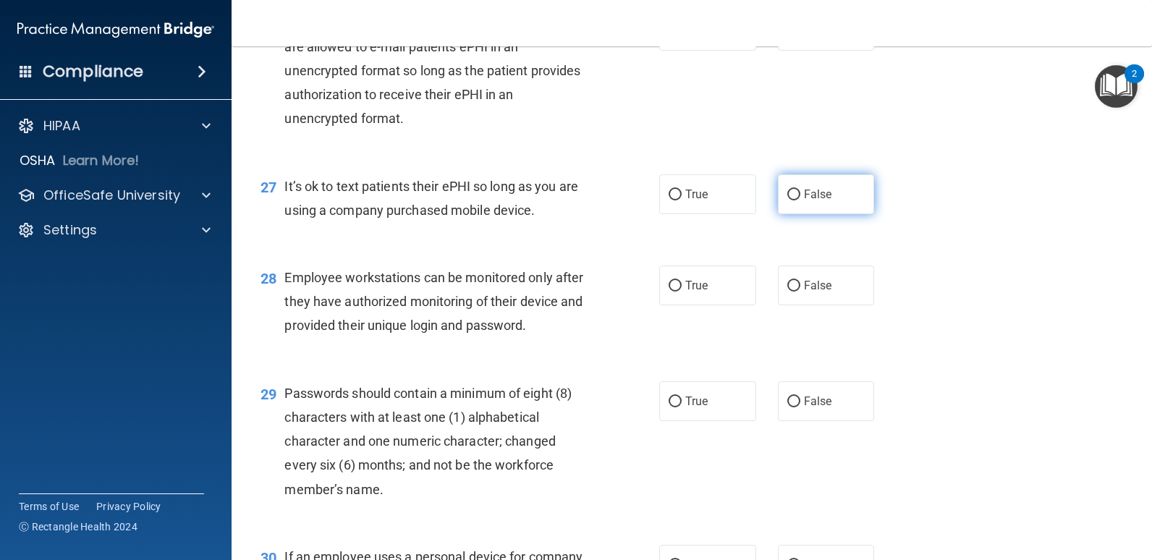
click at [787, 195] on input "False" at bounding box center [793, 195] width 13 height 11
radio input "true"
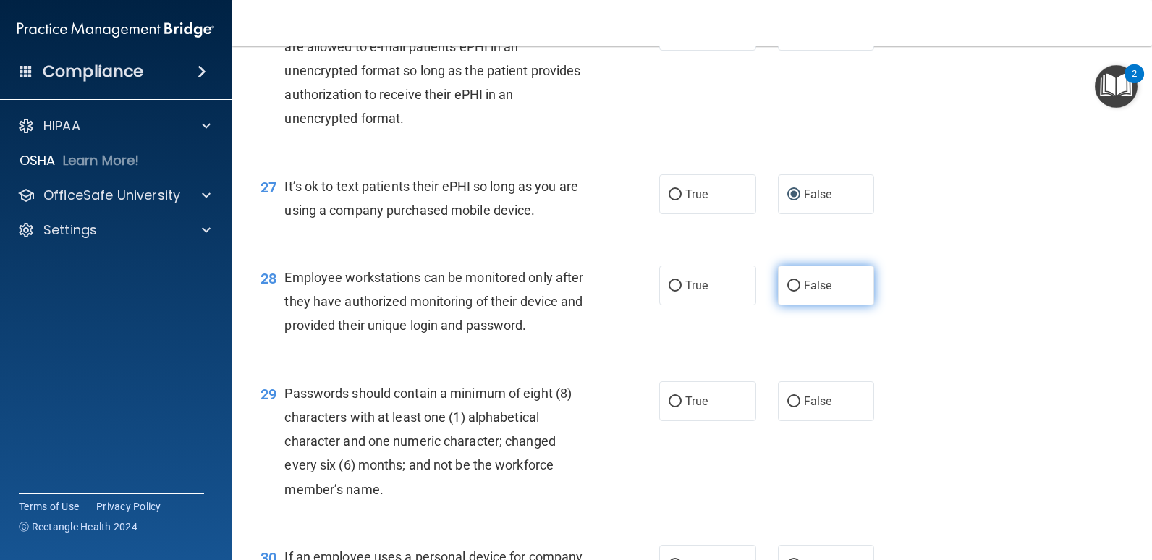
click at [788, 287] on input "False" at bounding box center [793, 286] width 13 height 11
radio input "true"
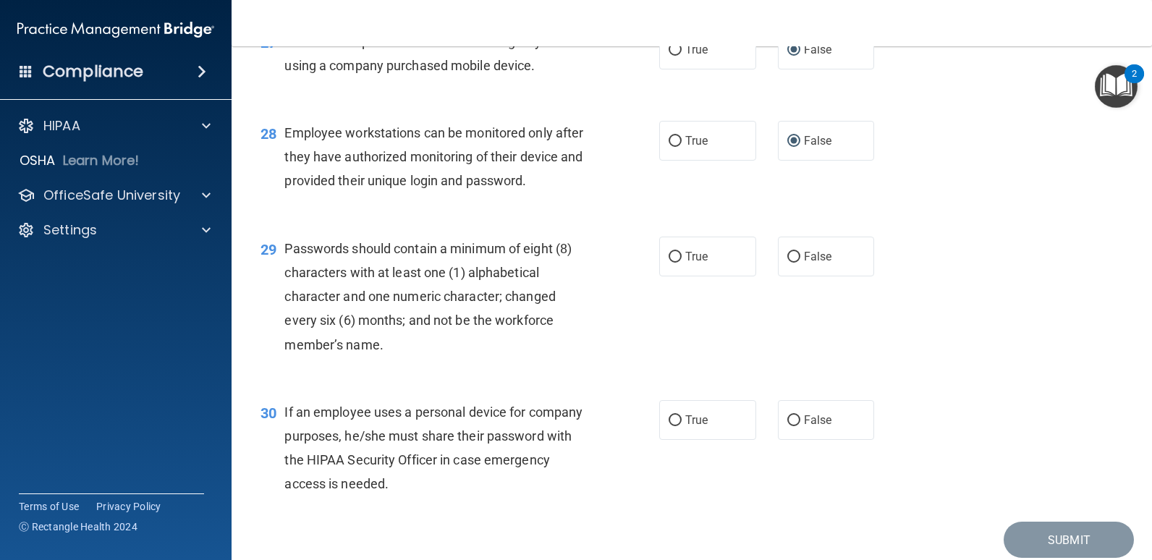
scroll to position [3602, 0]
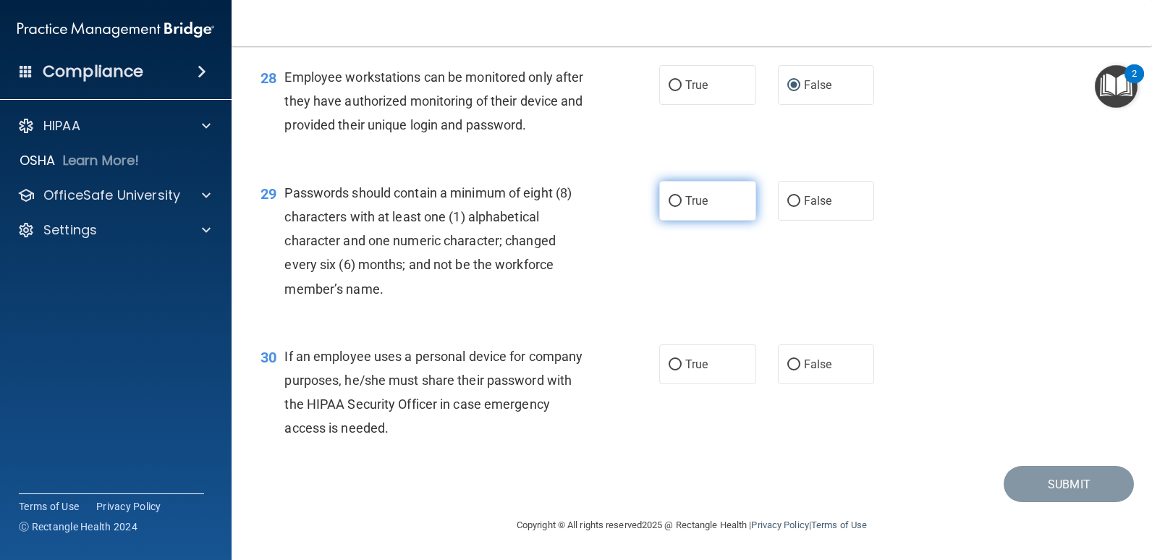
click at [672, 202] on input "True" at bounding box center [675, 201] width 13 height 11
radio input "true"
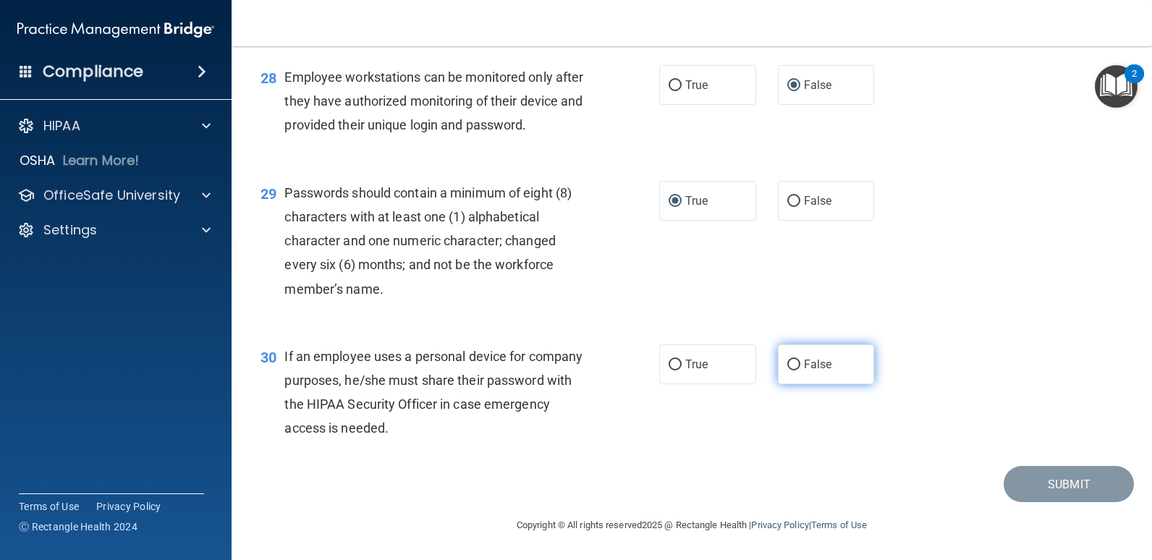
click at [791, 365] on input "False" at bounding box center [793, 365] width 13 height 11
radio input "true"
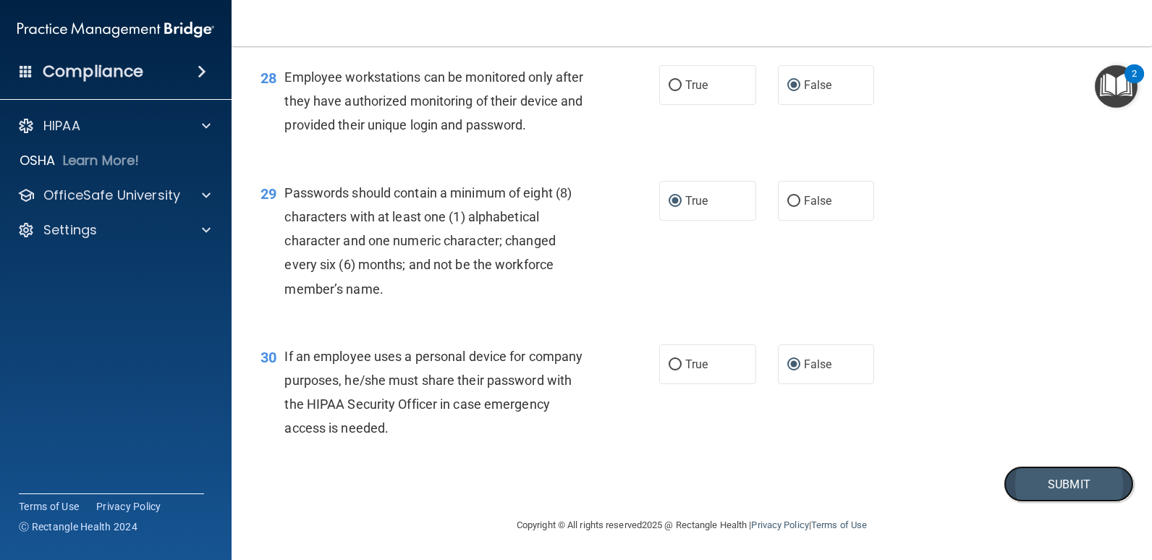
click at [1083, 482] on button "Submit" at bounding box center [1069, 484] width 130 height 37
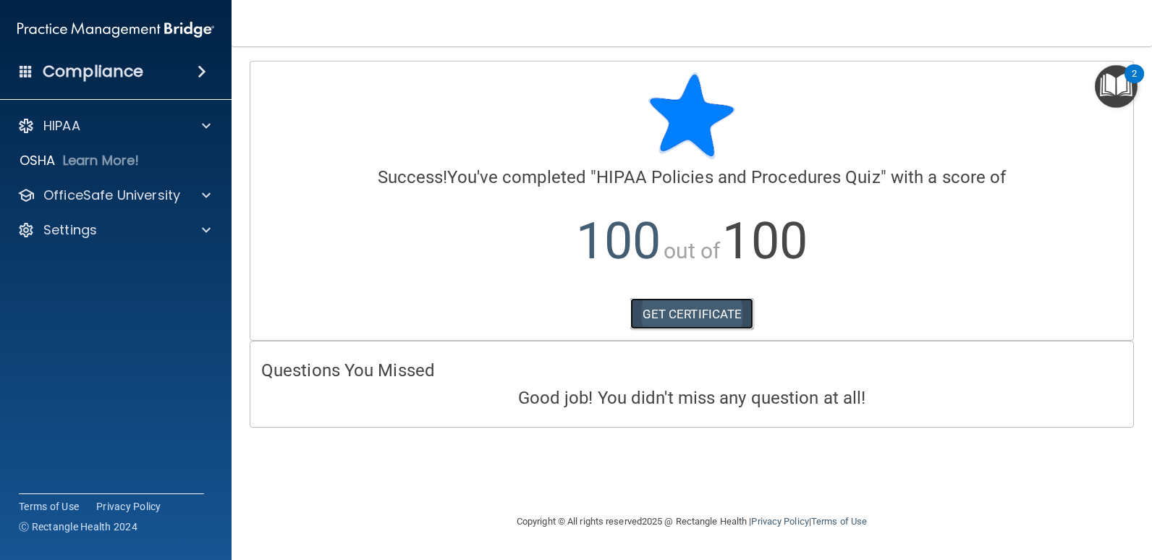
click at [685, 329] on link "GET CERTIFICATE" at bounding box center [692, 314] width 124 height 32
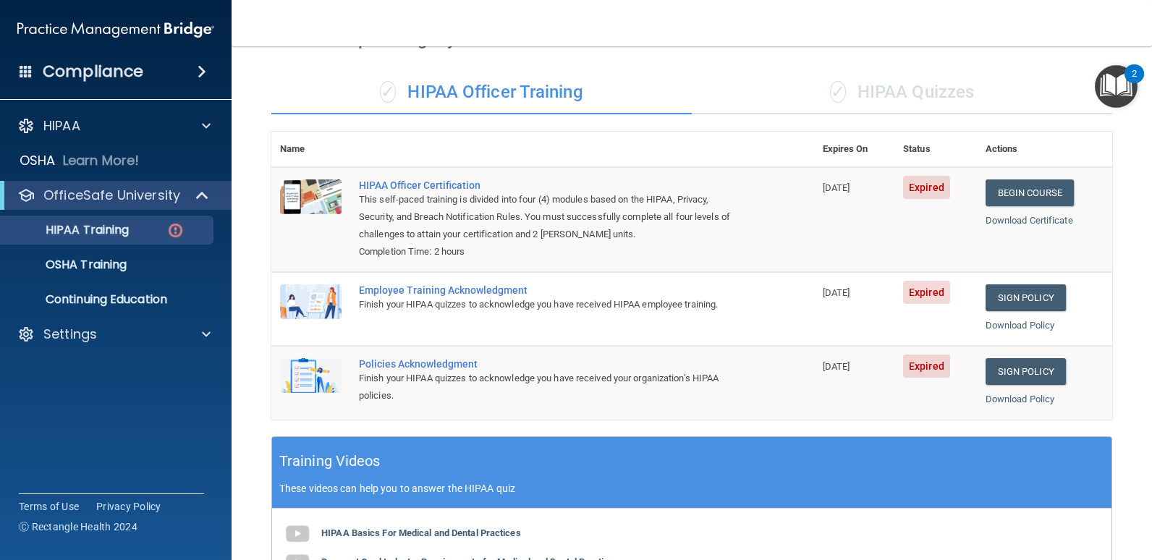
scroll to position [52, 0]
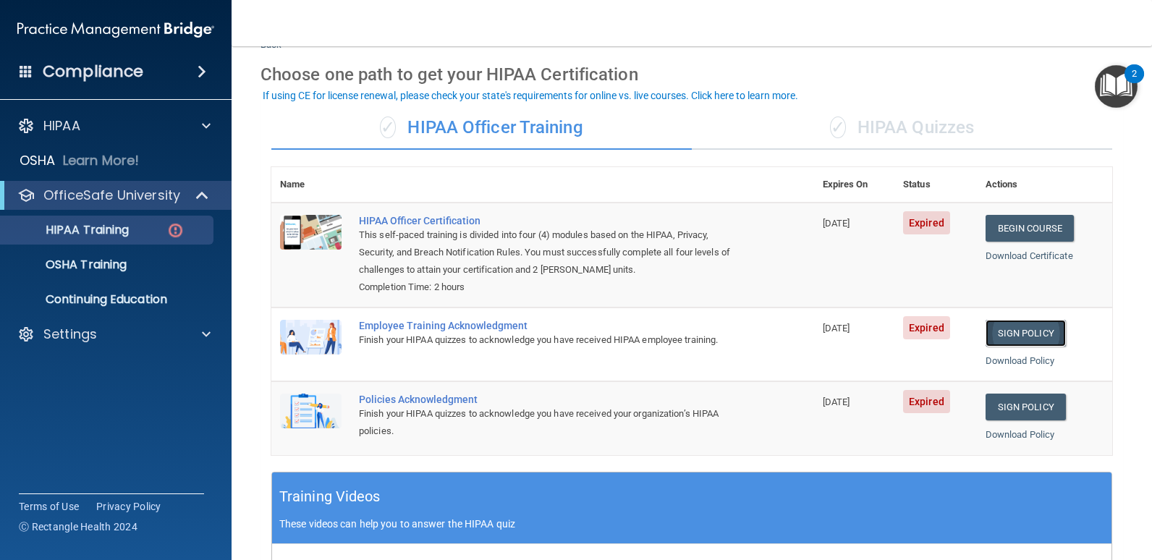
click at [1005, 329] on link "Sign Policy" at bounding box center [1026, 333] width 80 height 27
click at [1014, 402] on link "Sign Policy" at bounding box center [1026, 407] width 80 height 27
click at [887, 128] on div "✓ HIPAA Quizzes" at bounding box center [902, 127] width 420 height 43
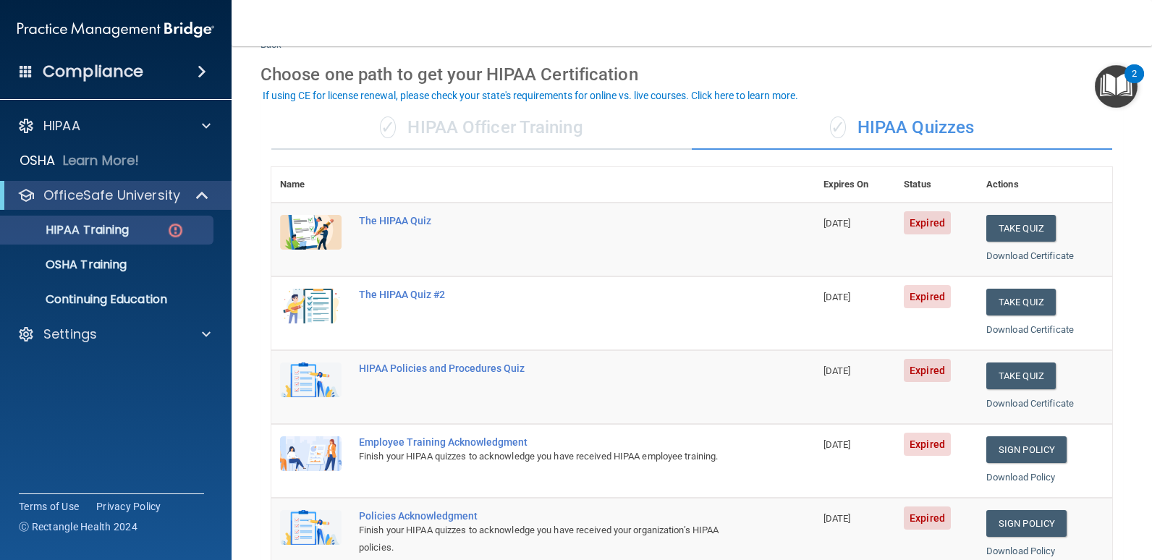
click at [894, 122] on div "✓ HIPAA Quizzes" at bounding box center [902, 127] width 420 height 43
click at [611, 140] on div "✓ HIPAA Officer Training" at bounding box center [481, 127] width 420 height 43
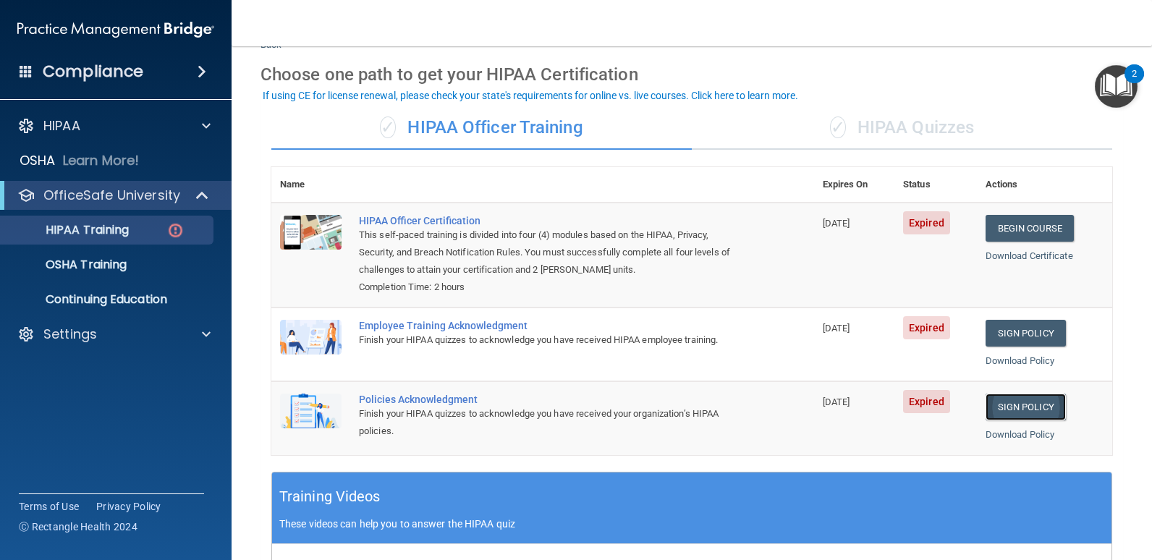
click at [1011, 414] on link "Sign Policy" at bounding box center [1026, 407] width 80 height 27
click at [897, 136] on div "✓ HIPAA Quizzes" at bounding box center [902, 127] width 420 height 43
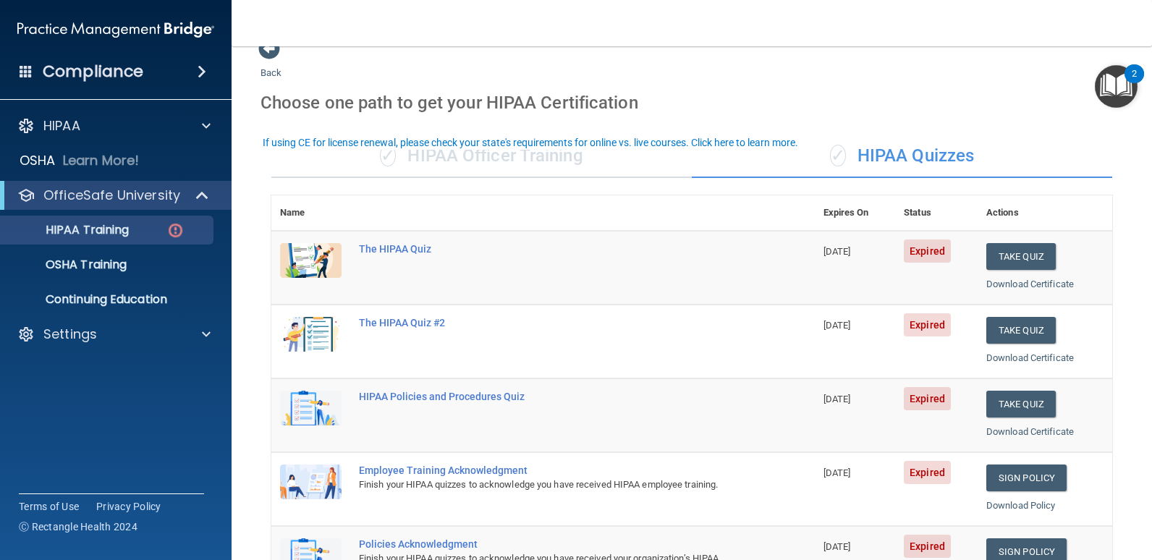
scroll to position [0, 0]
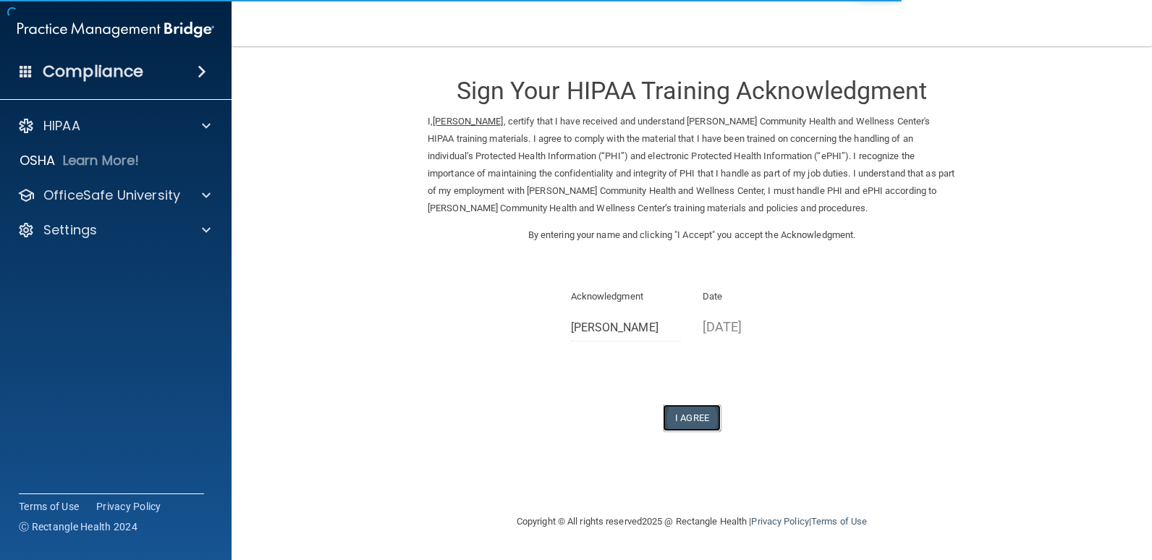
click at [696, 421] on button "I Agree" at bounding box center [692, 418] width 58 height 27
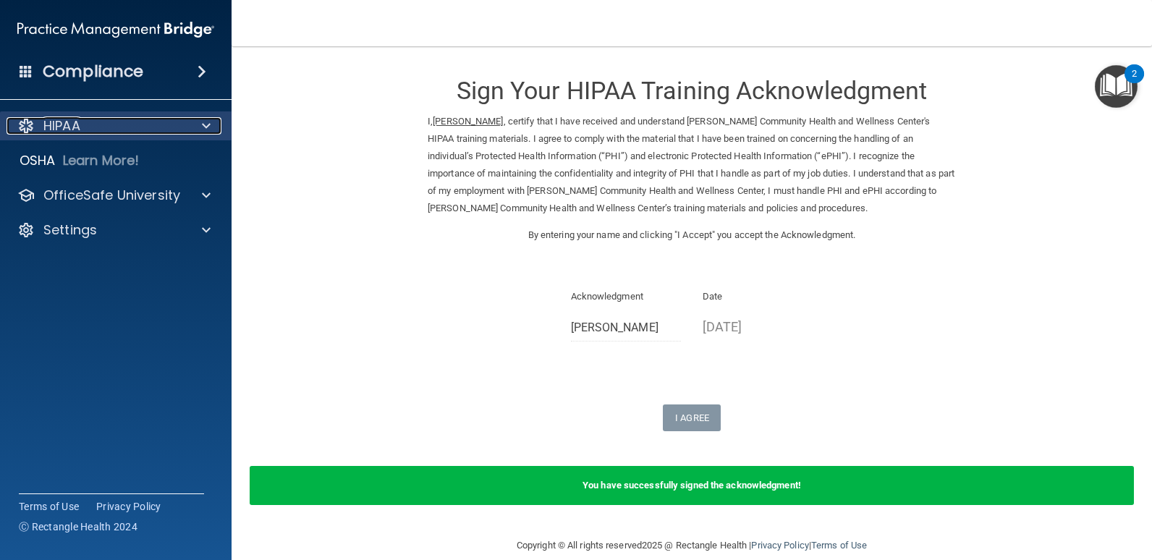
click at [170, 122] on div "HIPAA" at bounding box center [96, 125] width 179 height 17
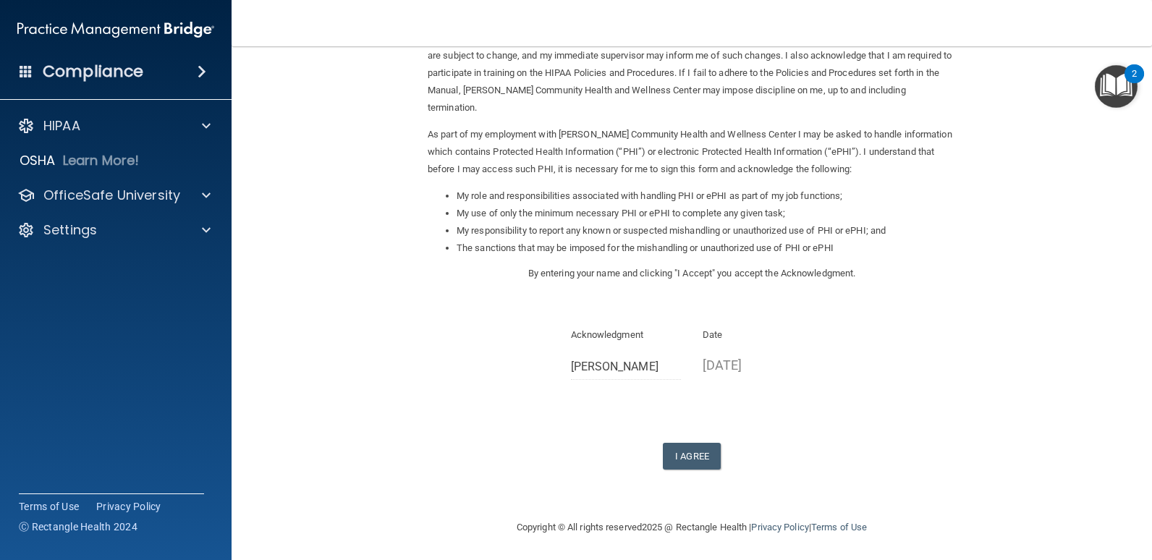
scroll to position [120, 0]
click at [693, 451] on button "I Agree" at bounding box center [692, 454] width 58 height 27
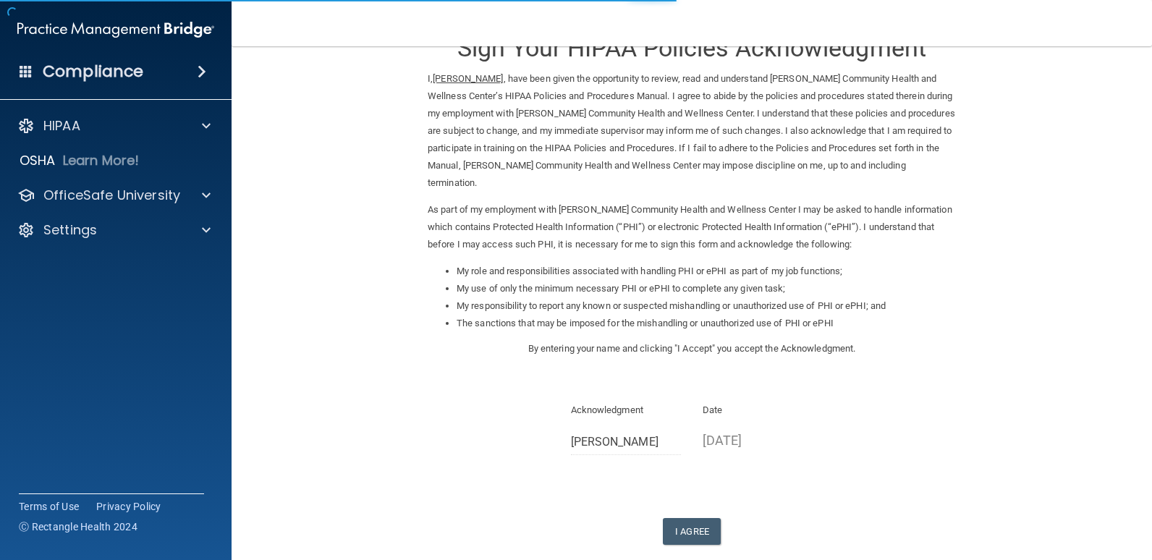
scroll to position [120, 0]
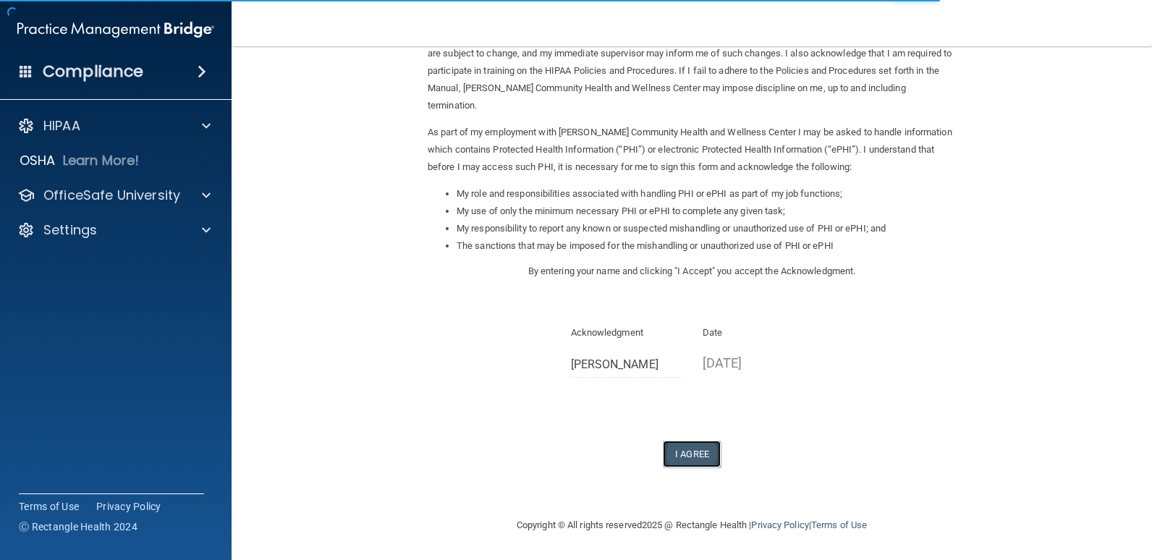
click at [680, 454] on button "I Agree" at bounding box center [692, 454] width 58 height 27
